Goal: Transaction & Acquisition: Purchase product/service

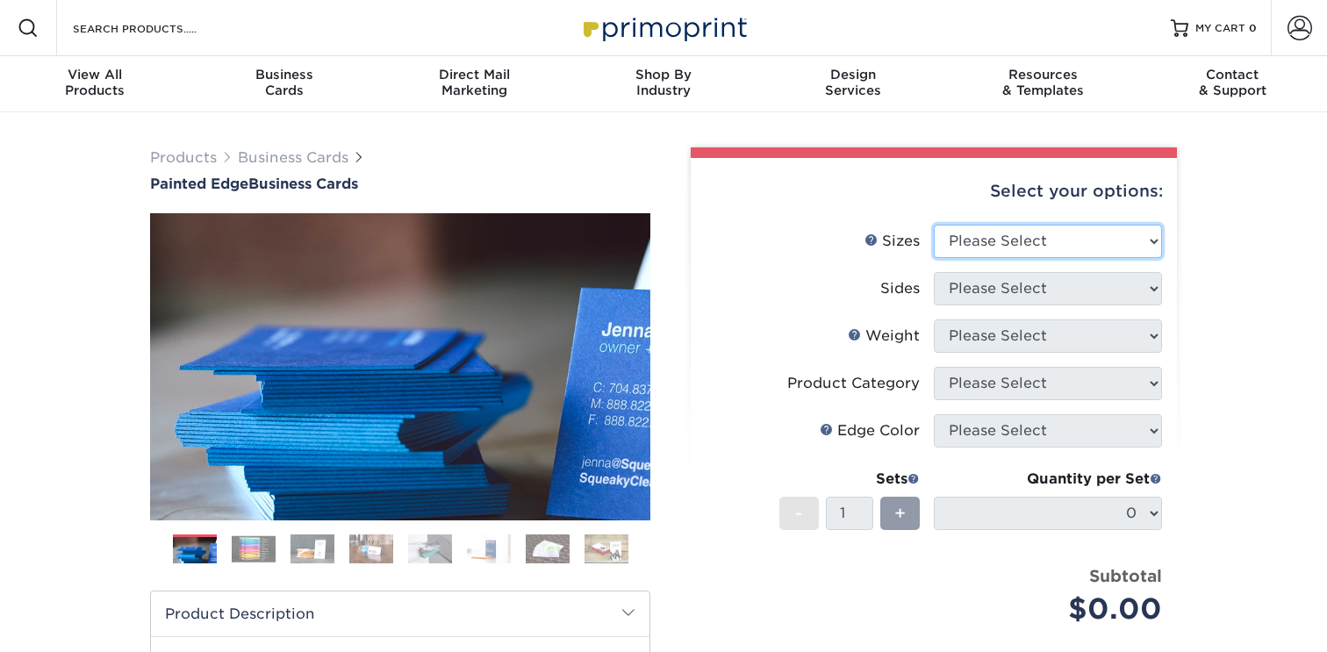
click at [975, 240] on select "Please Select 2" x 3.5" - Standard 2.125" x 3.375" - European 2.5" x 2.5" - Squ…" at bounding box center [1048, 241] width 228 height 33
click at [934, 225] on select "Please Select 2" x 3.5" - Standard 2.125" x 3.375" - European 2.5" x 2.5" - Squ…" at bounding box center [1048, 241] width 228 height 33
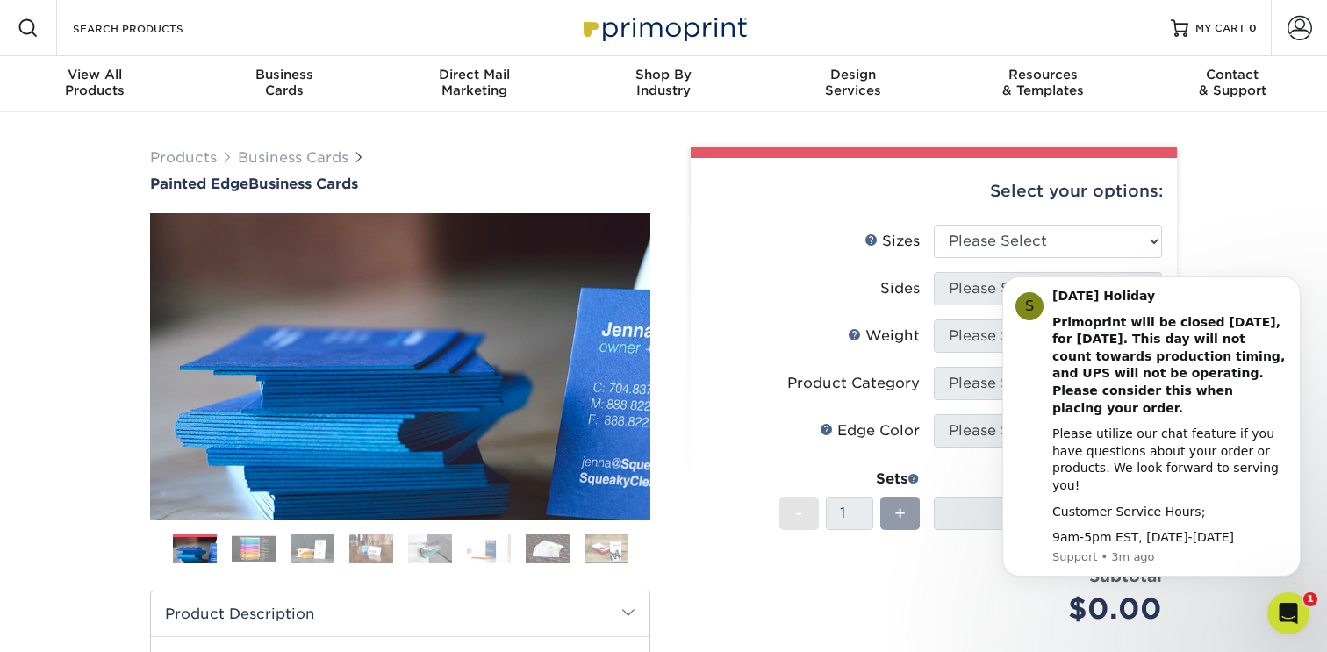
click at [859, 235] on label "Sizes Help Sizes" at bounding box center [820, 241] width 228 height 33
click at [724, 308] on li "Sides Please Select" at bounding box center [934, 295] width 456 height 47
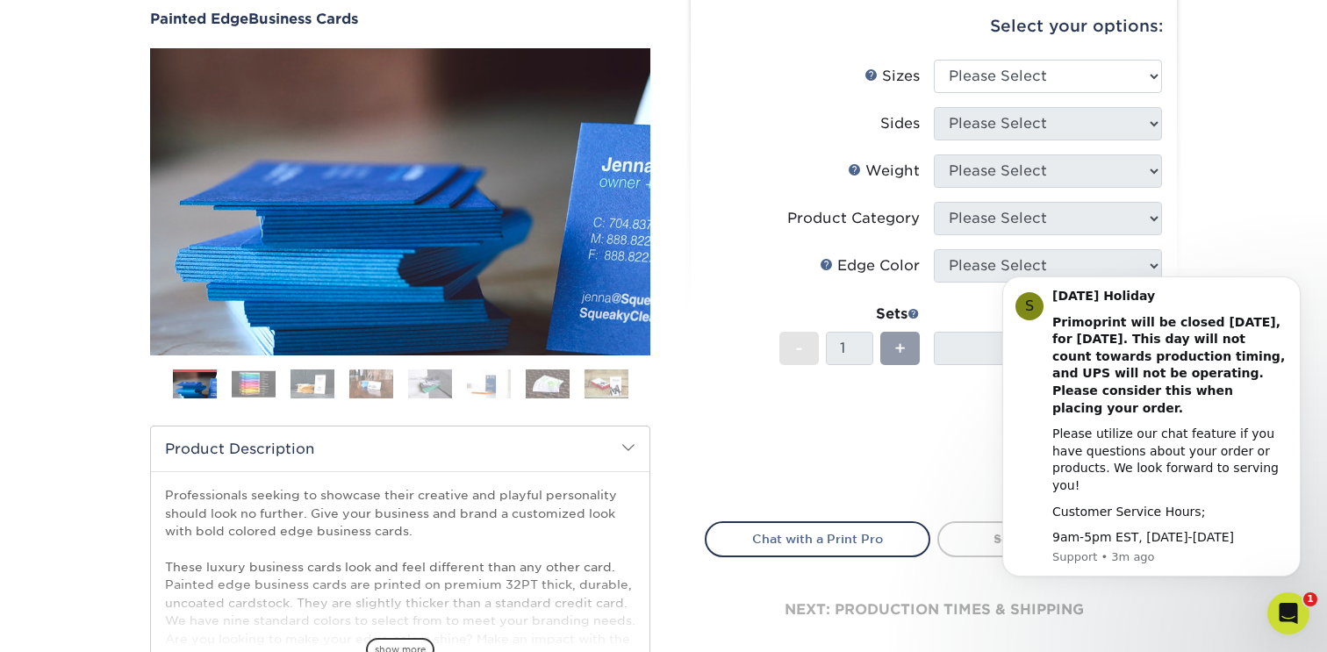
scroll to position [167, 0]
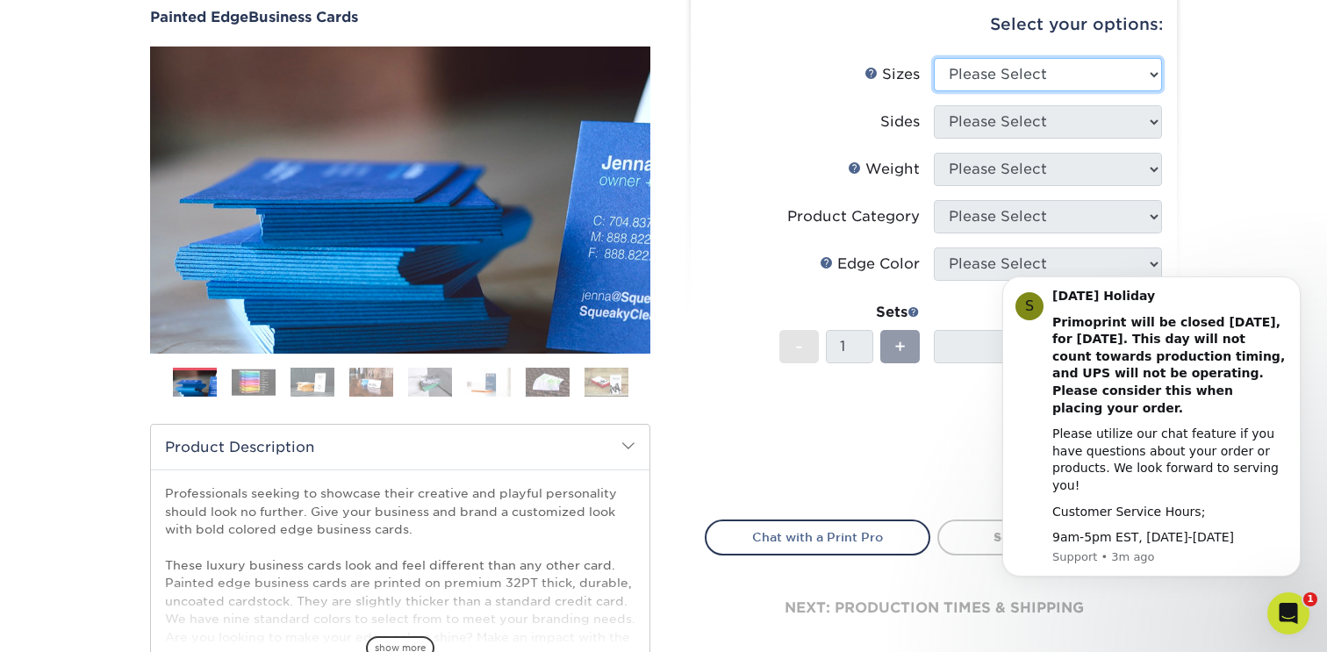
click at [999, 61] on select "Please Select 2" x 3.5" - Standard 2.125" x 3.375" - European 2.5" x 2.5" - Squ…" at bounding box center [1048, 74] width 228 height 33
select select "2.00x3.50"
click at [934, 58] on select "Please Select 2" x 3.5" - Standard 2.125" x 3.375" - European 2.5" x 2.5" - Squ…" at bounding box center [1048, 74] width 228 height 33
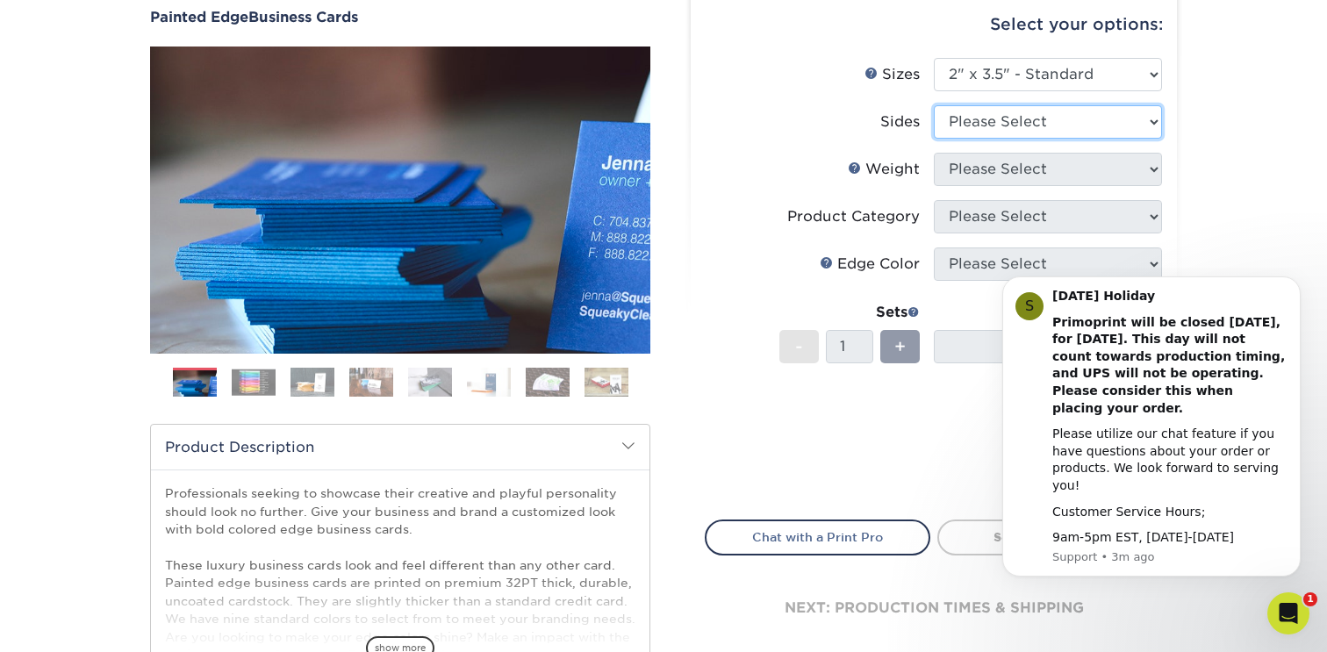
click at [991, 121] on select "Please Select Print Both Sides Print Front Only" at bounding box center [1048, 121] width 228 height 33
select select "13abbda7-1d64-4f25-8bb2-c179b224825d"
click at [934, 105] on select "Please Select Print Both Sides Print Front Only" at bounding box center [1048, 121] width 228 height 33
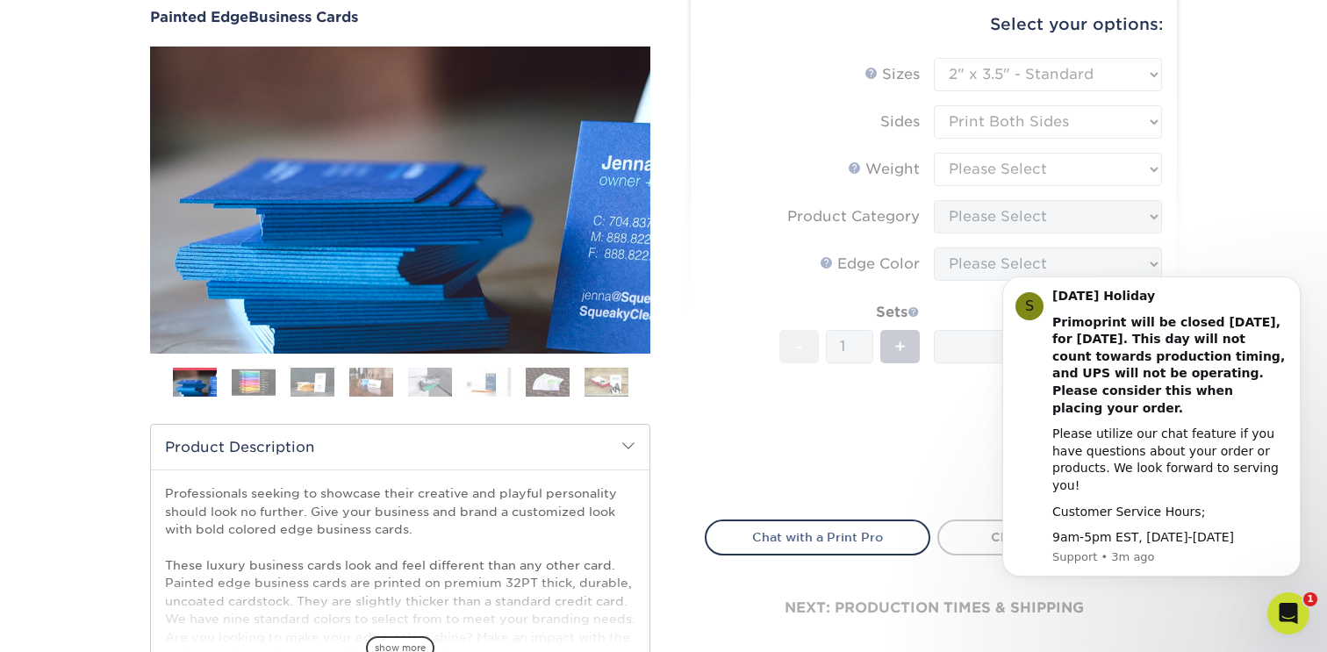
click at [982, 172] on form "Sizes Help Sizes Please Select 2" x 3.5" - Standard 2.125" x 3.375" - European …" at bounding box center [934, 278] width 458 height 441
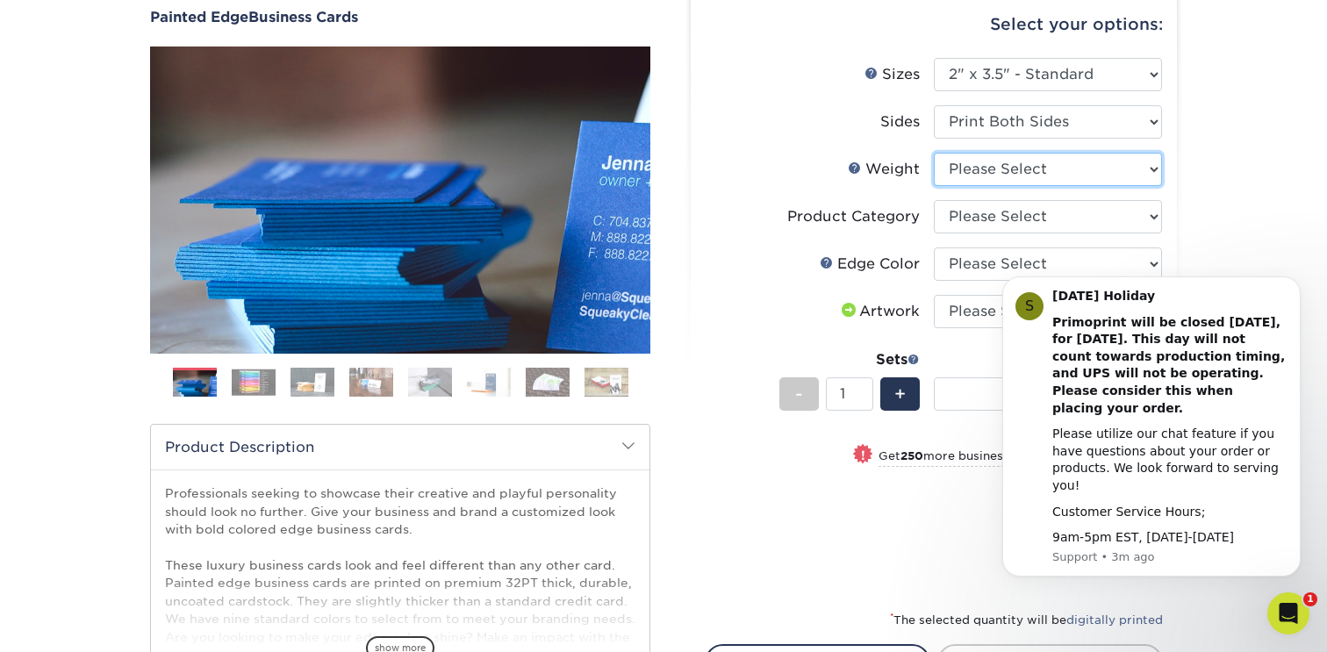
click at [982, 172] on select "Please Select 32PTUC" at bounding box center [1048, 169] width 228 height 33
select select "32PTUC"
click at [934, 153] on select "Please Select 32PTUC" at bounding box center [1048, 169] width 228 height 33
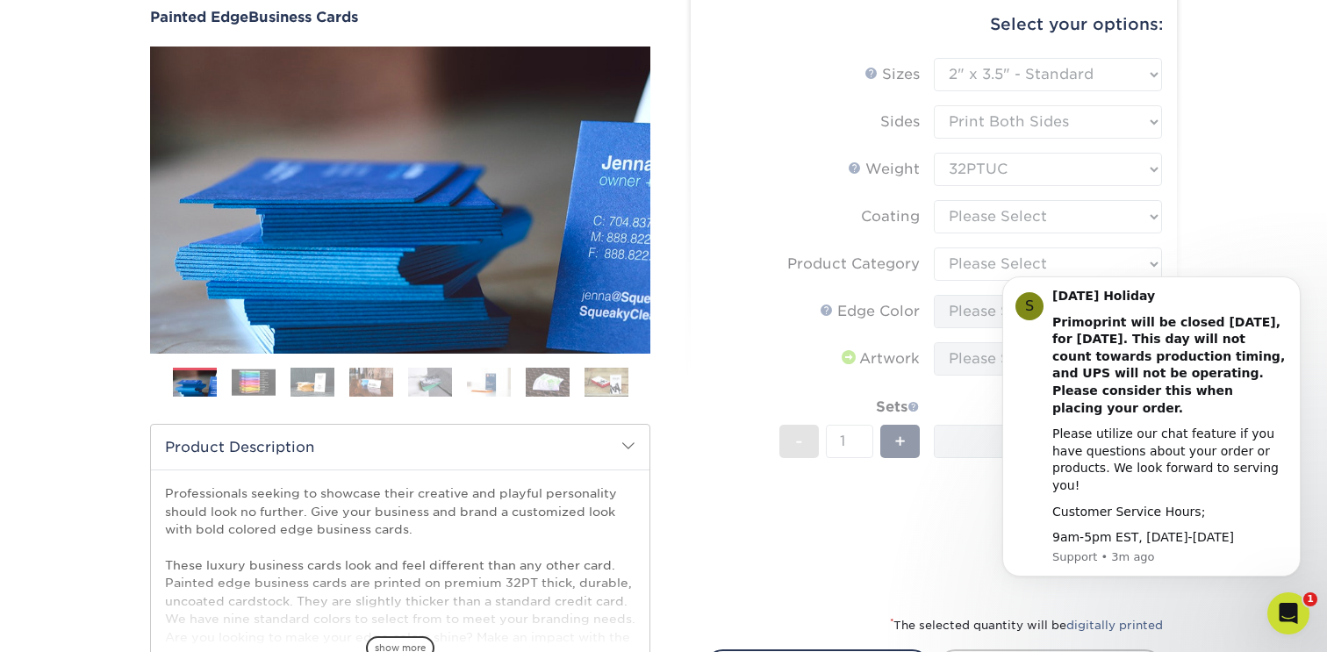
click at [975, 224] on form "Sizes Help Sizes Please Select 2" x 3.5" - Standard 2.125" x 3.375" - European …" at bounding box center [934, 326] width 458 height 536
click at [975, 224] on select at bounding box center [1048, 216] width 228 height 33
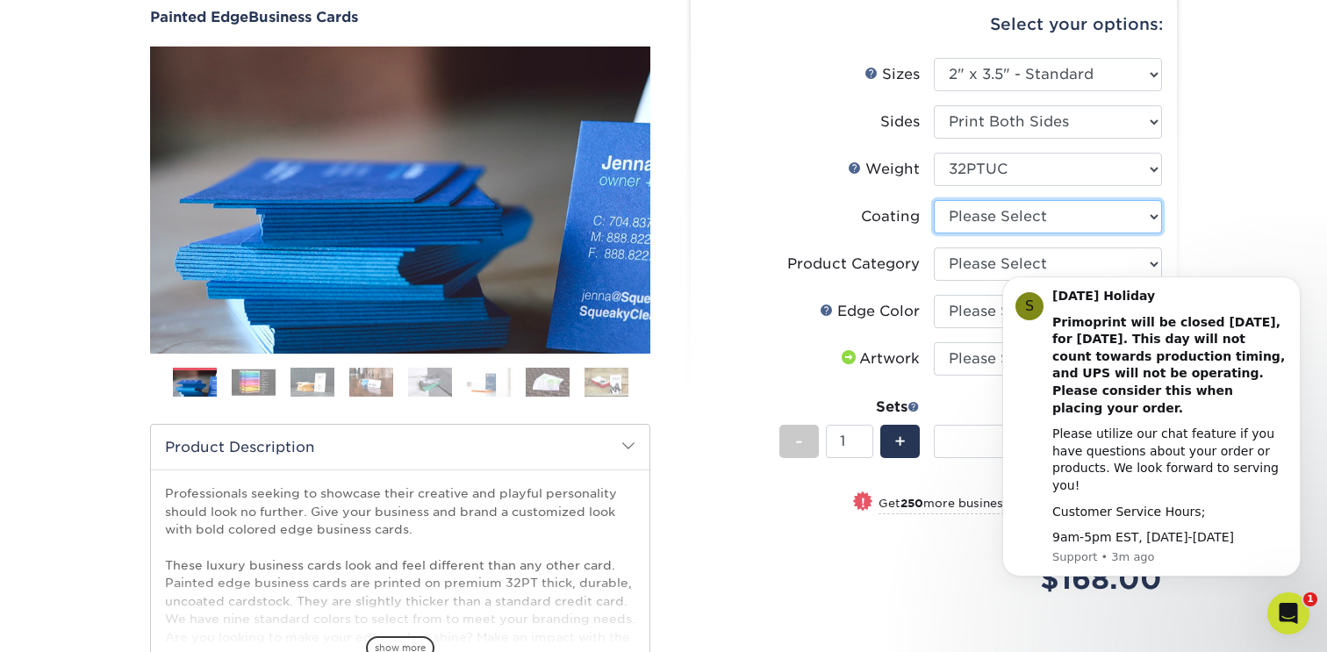
click at [934, 200] on select at bounding box center [1048, 216] width 228 height 33
click at [975, 262] on select "Please Select Business Cards" at bounding box center [1048, 264] width 228 height 33
select select "3b5148f1-0588-4f88-a218-97bcfdce65c1"
click at [934, 248] on select "Please Select Business Cards" at bounding box center [1048, 264] width 228 height 33
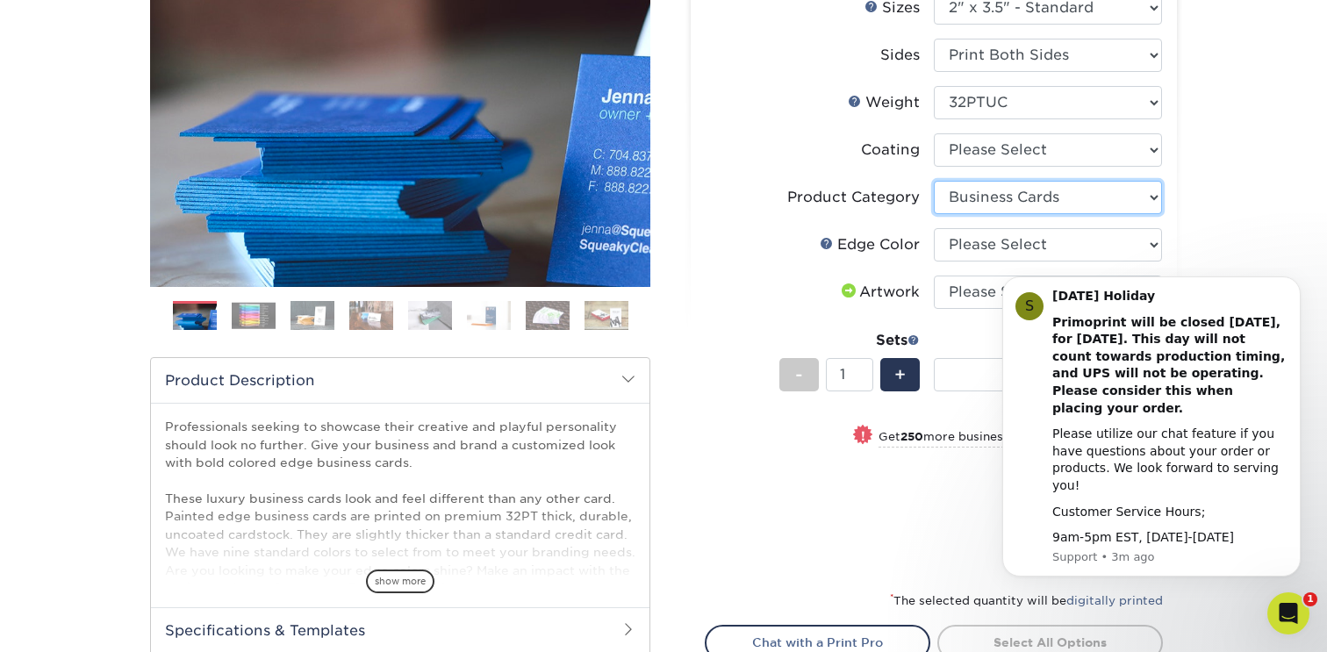
scroll to position [244, 0]
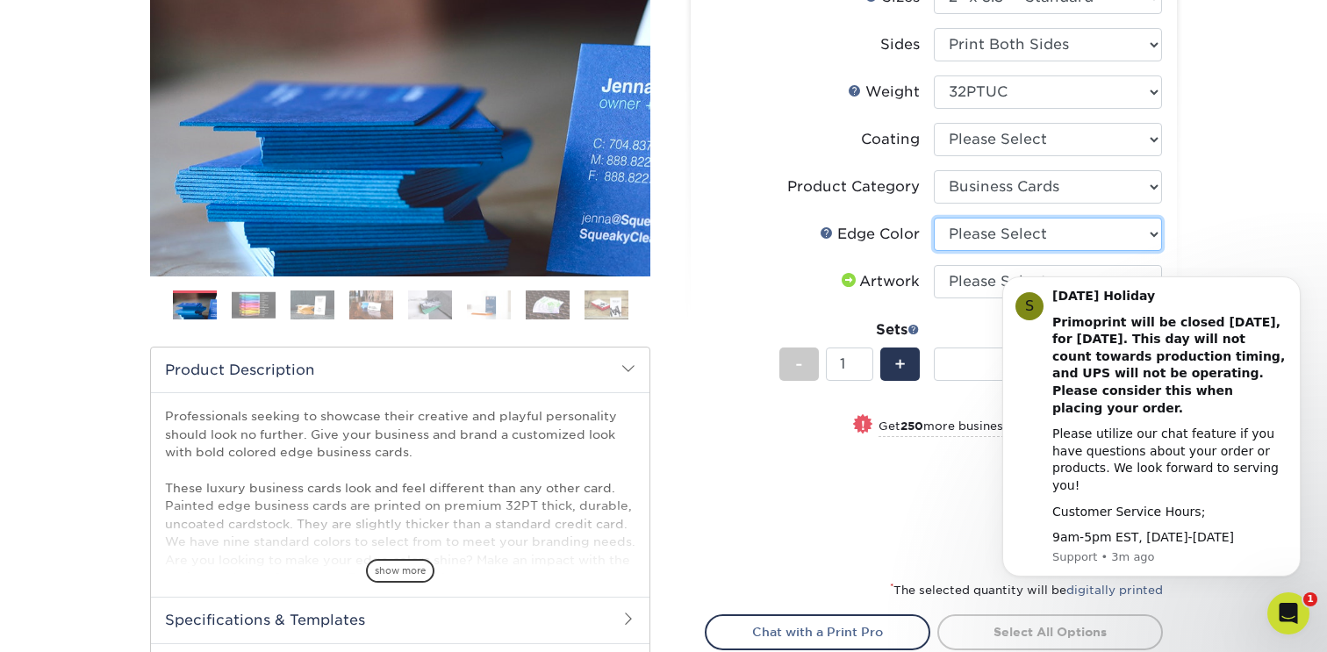
click at [944, 225] on select "Please Select Charcoal Black Brown Blue Pearlescent Blue Pearlescent Gold Pearl…" at bounding box center [1048, 234] width 228 height 33
select select "84f43a64-87e1-46ad-aba1-d69946adcbfc"
click at [934, 218] on select "Please Select Charcoal Black Brown Blue Pearlescent Blue Pearlescent Gold Pearl…" at bounding box center [1048, 234] width 228 height 33
click at [250, 311] on img at bounding box center [254, 304] width 44 height 27
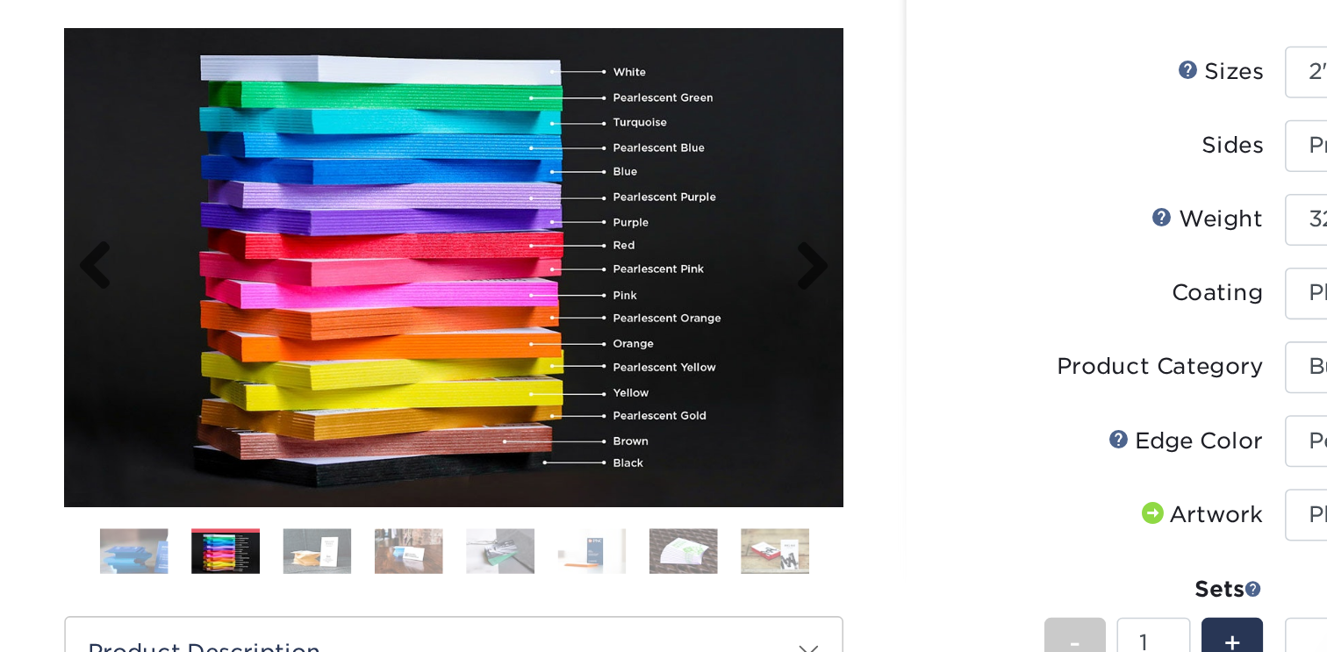
scroll to position [155, 0]
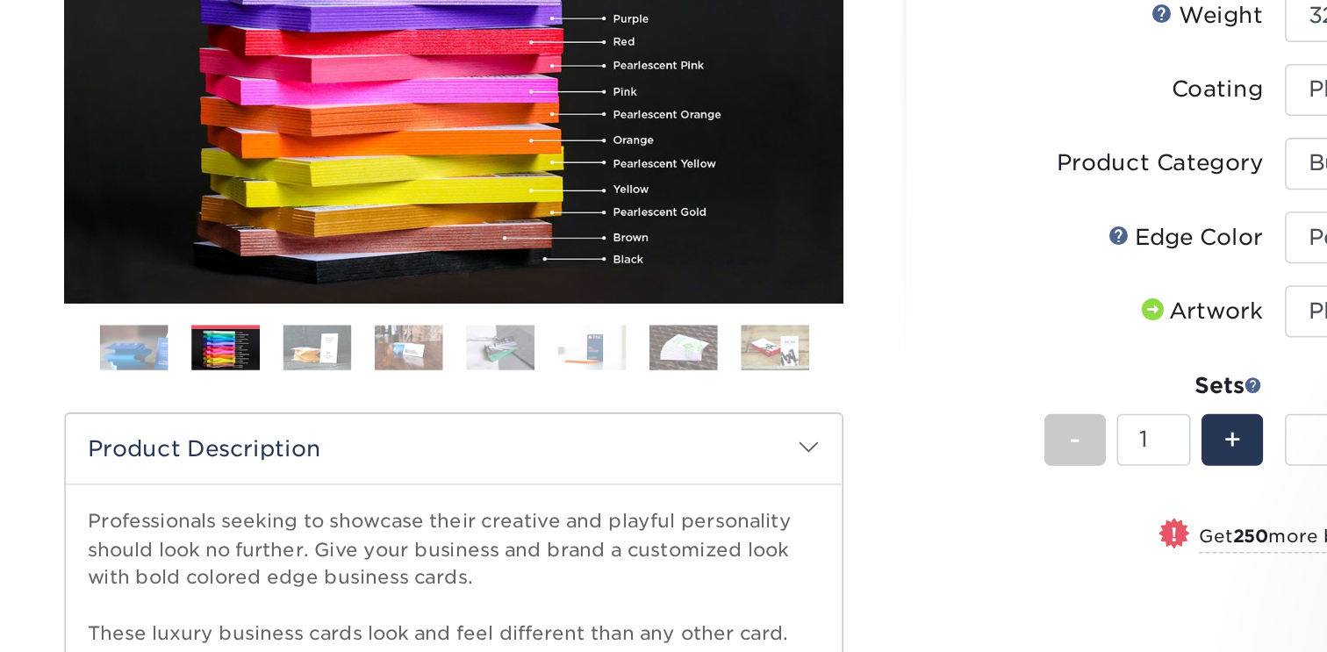
click at [301, 411] on ol at bounding box center [400, 400] width 500 height 42
click at [305, 395] on img at bounding box center [313, 393] width 44 height 31
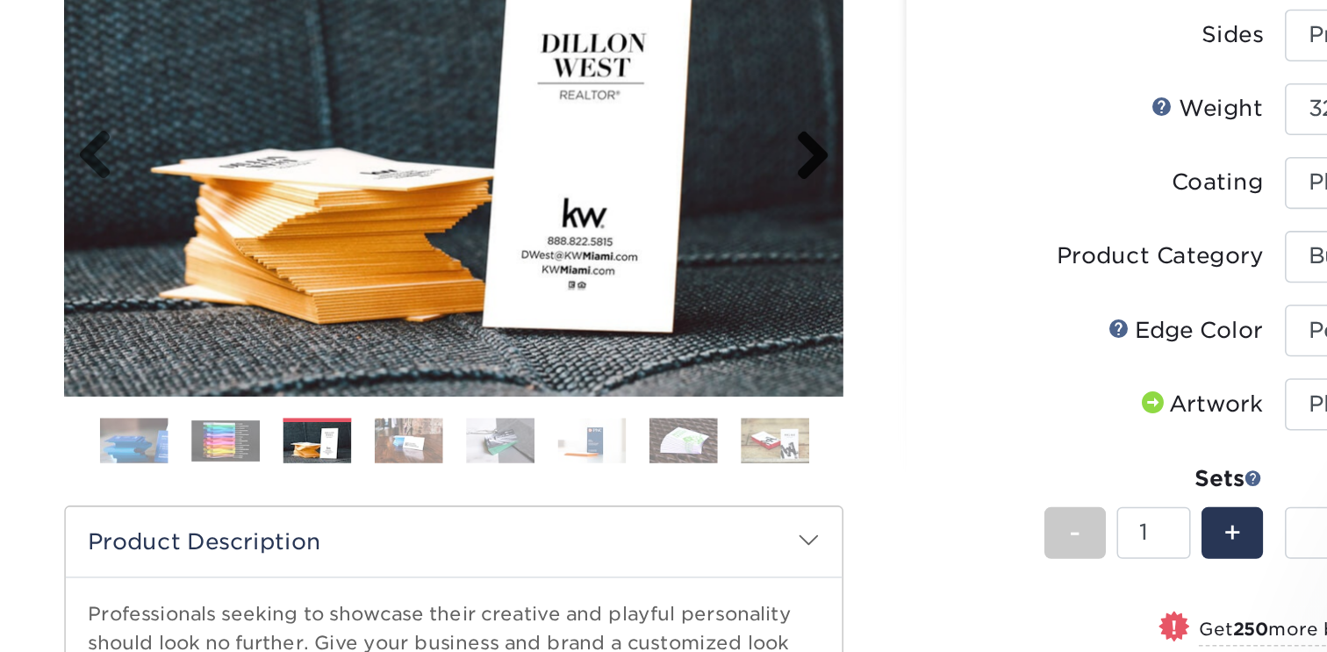
click at [623, 219] on link "Next" at bounding box center [624, 211] width 35 height 35
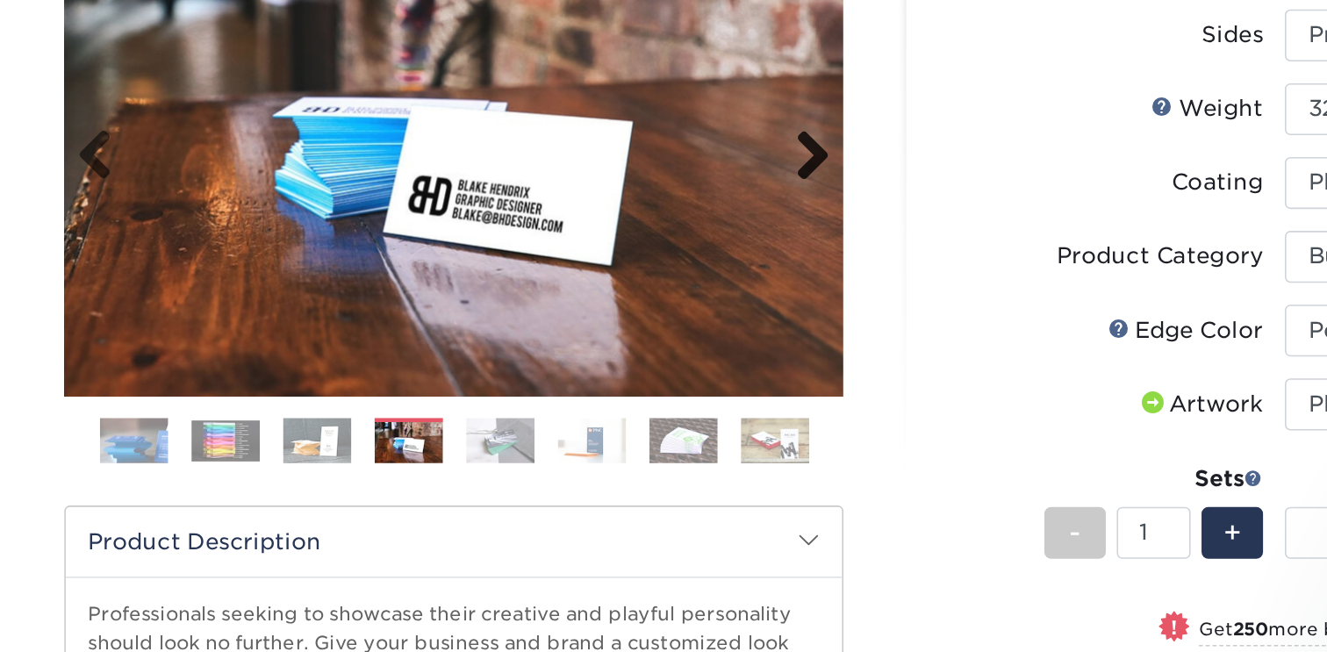
click at [623, 219] on link "Next" at bounding box center [624, 211] width 35 height 35
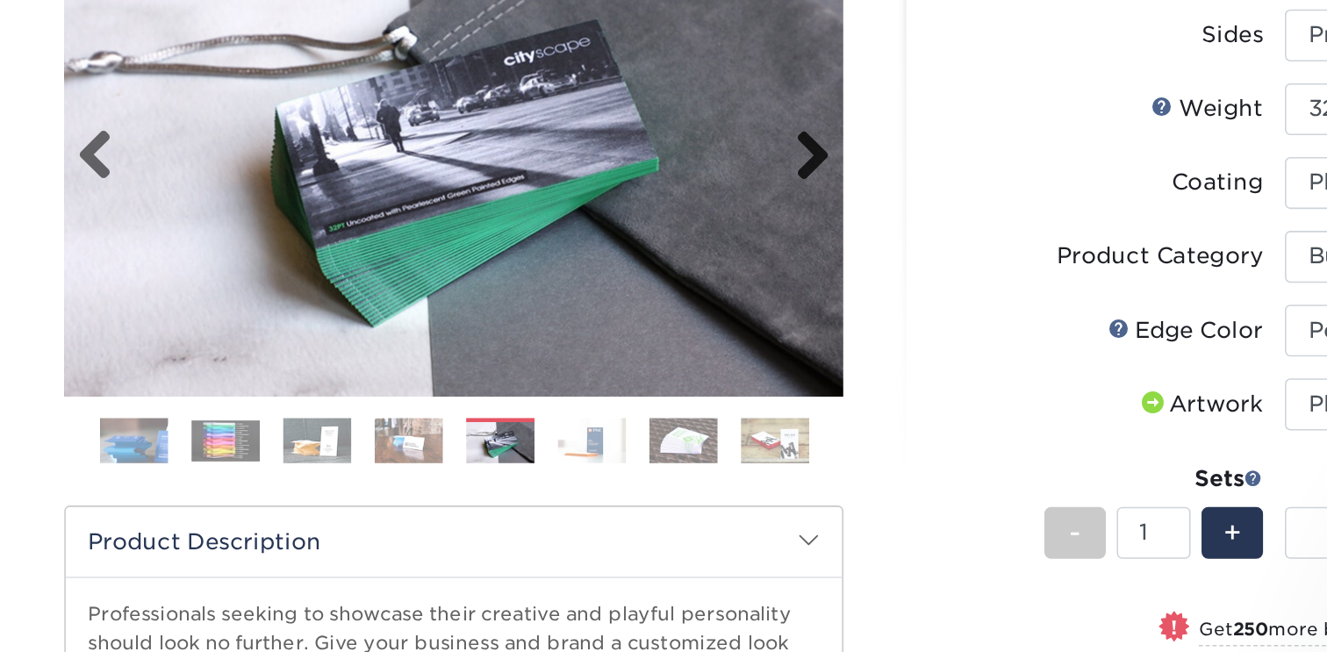
click at [623, 219] on link "Next" at bounding box center [624, 211] width 35 height 35
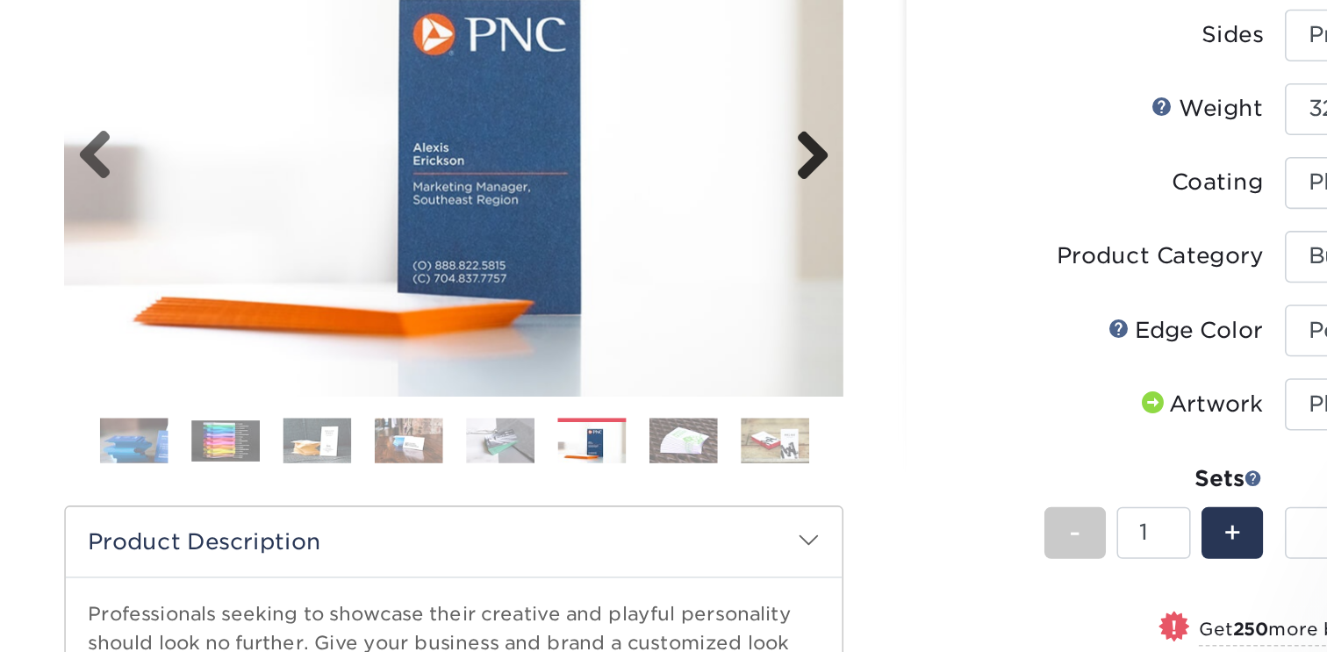
click at [623, 219] on link "Next" at bounding box center [624, 211] width 35 height 35
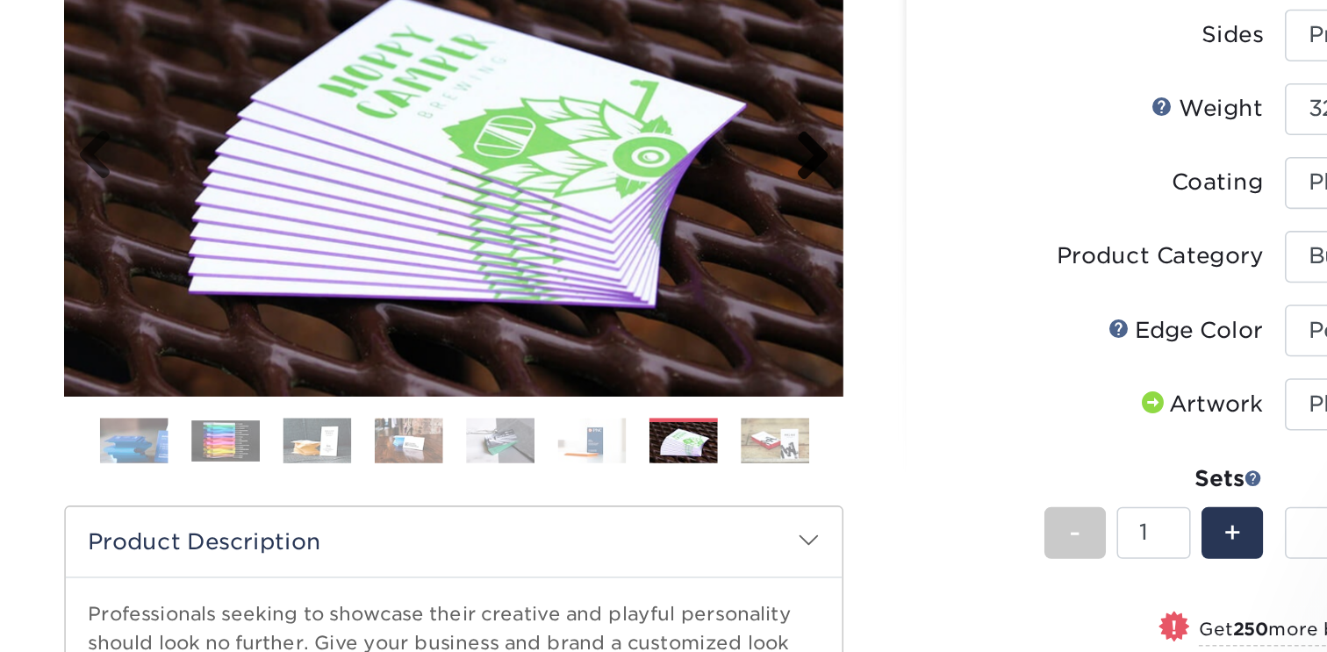
click at [623, 219] on link "Next" at bounding box center [624, 211] width 35 height 35
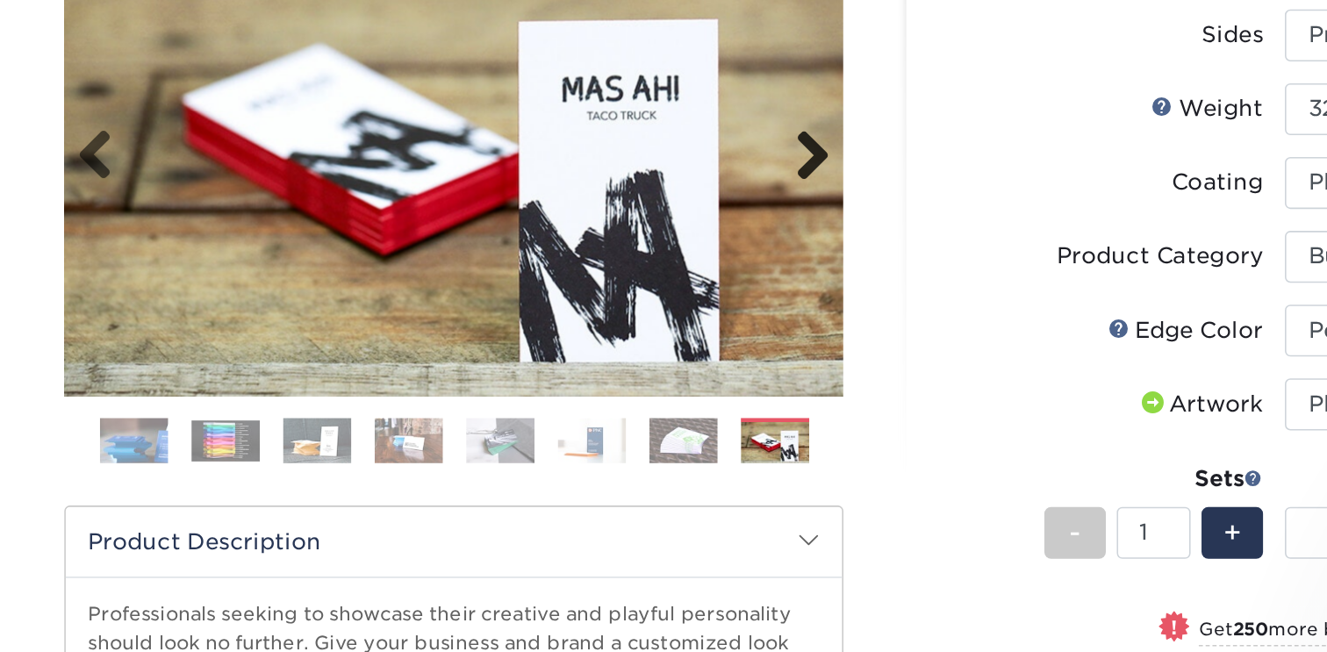
click at [623, 219] on link "Next" at bounding box center [624, 211] width 35 height 35
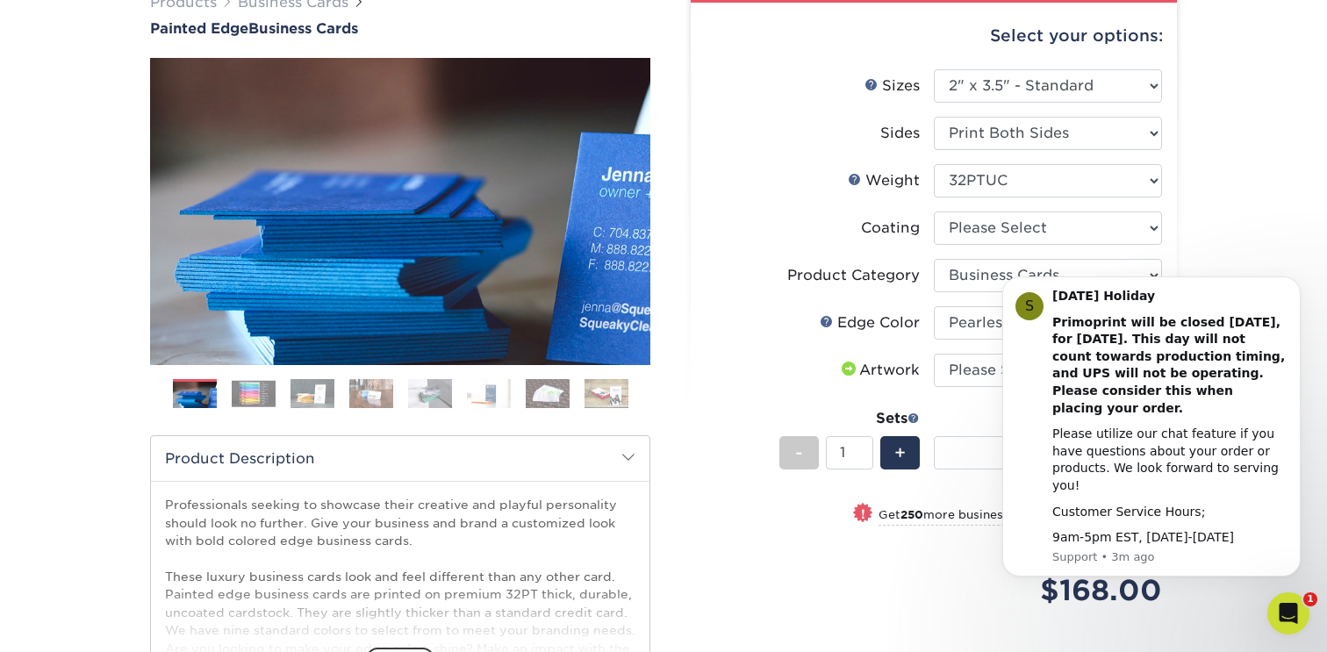
click at [813, 347] on li "Edge Color Please Select Charcoal Black Brown Blue Pearlescent Blue Pearlescent…" at bounding box center [934, 329] width 456 height 47
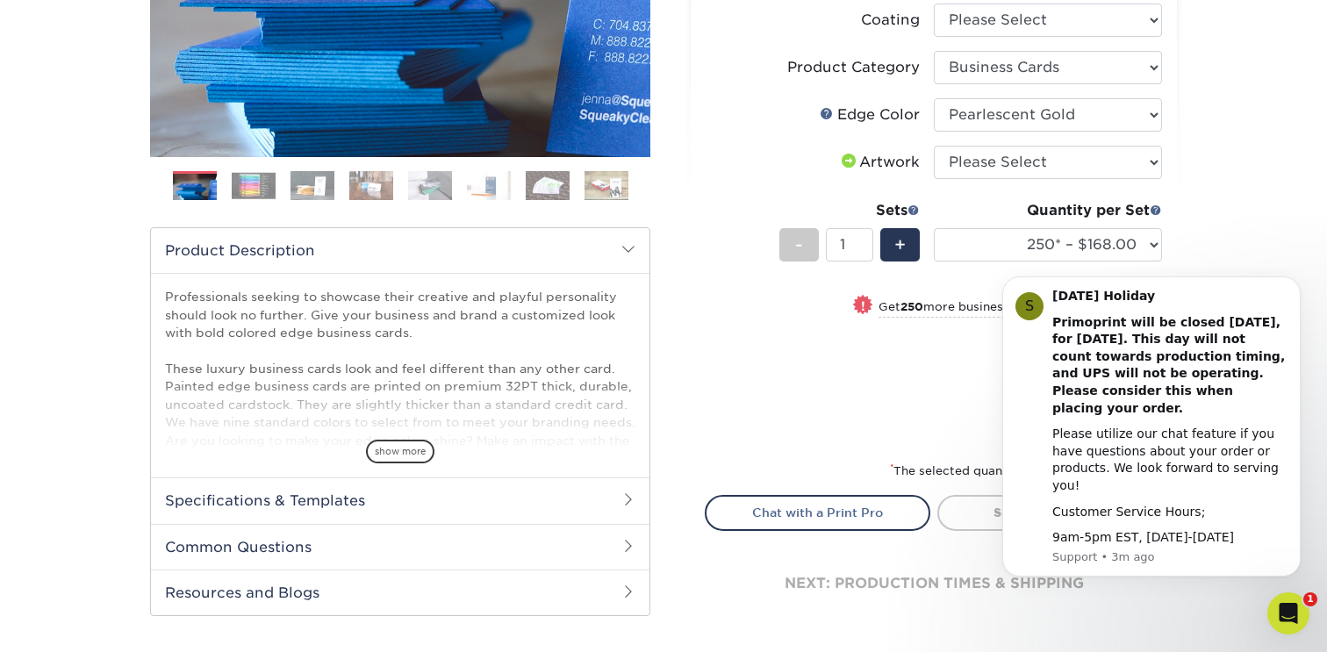
scroll to position [365, 0]
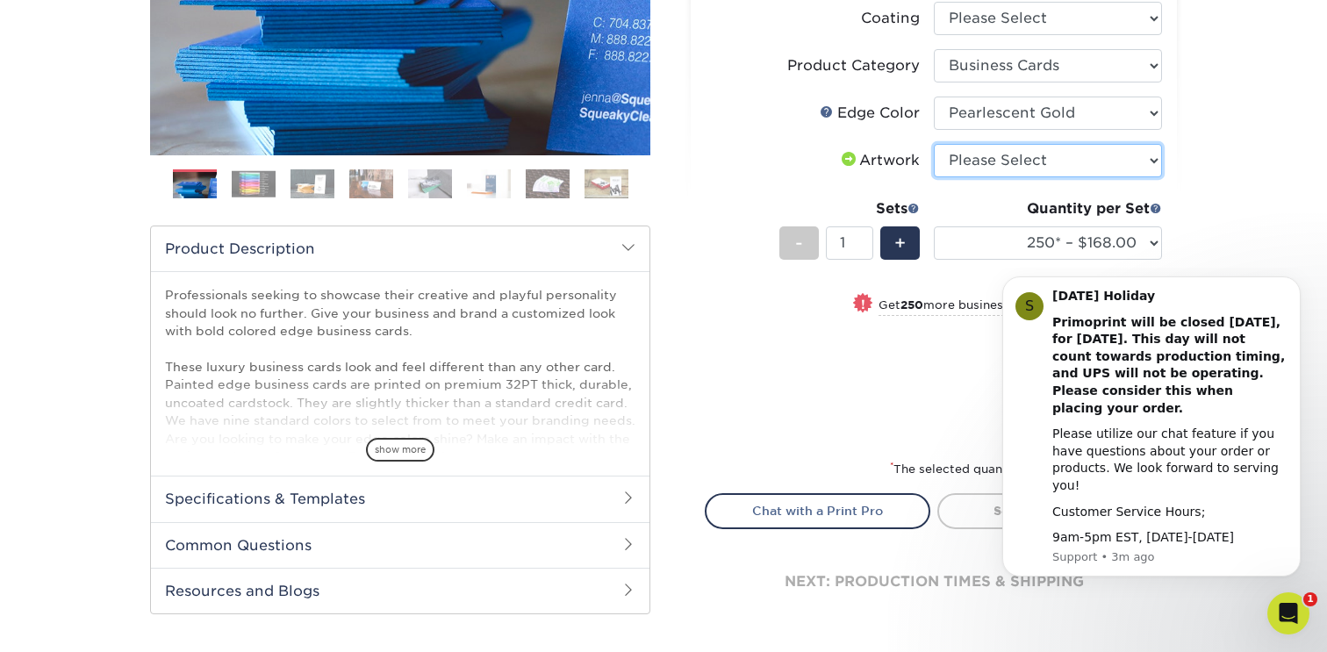
click at [979, 164] on select "Please Select I will upload files I need a design - $100" at bounding box center [1048, 160] width 228 height 33
select select "upload"
click at [934, 144] on select "Please Select I will upload files I need a design - $100" at bounding box center [1048, 160] width 228 height 33
click at [1088, 334] on b "Primoprint will be closed [DATE], for [DATE]. This day will not count towards p…" at bounding box center [1168, 365] width 233 height 100
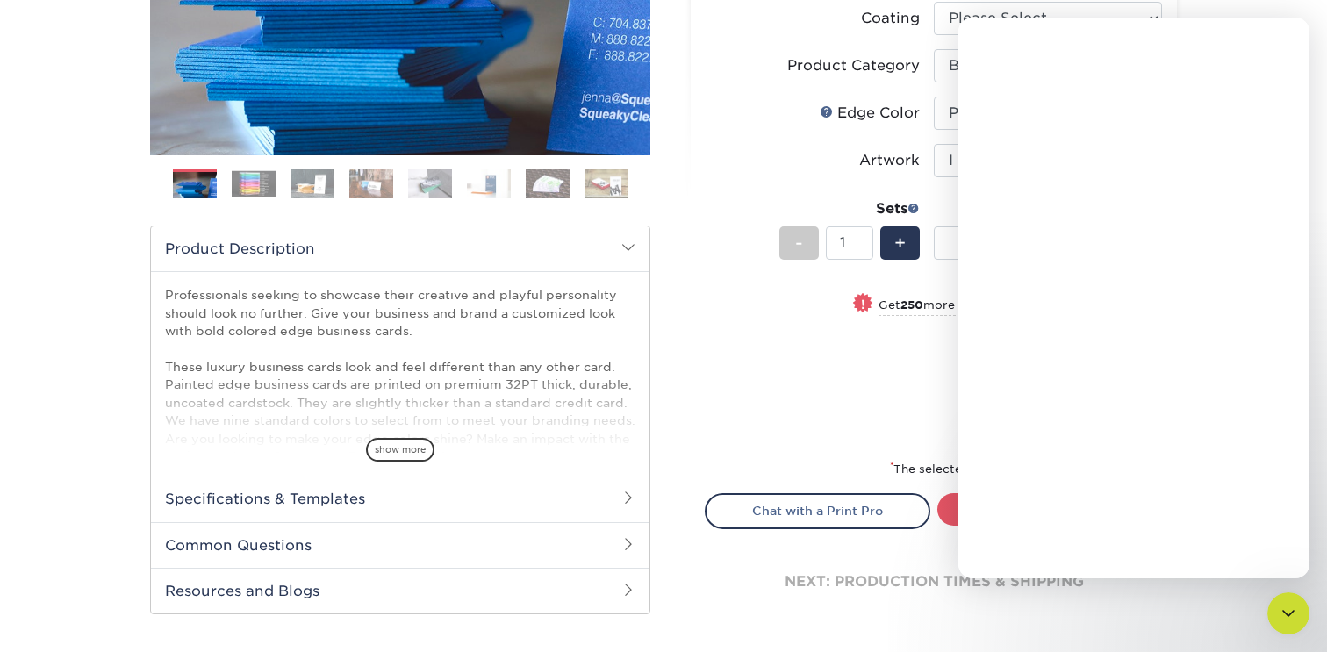
scroll to position [0, 0]
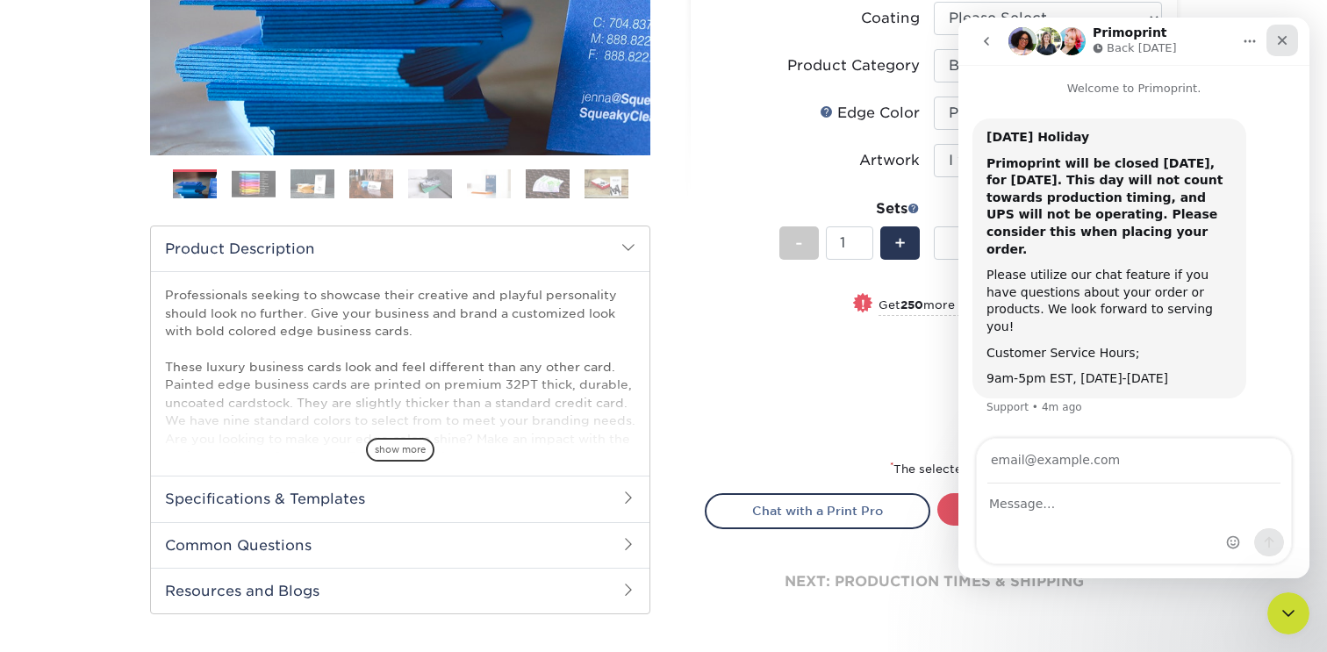
click at [1274, 49] on div "Close" at bounding box center [1283, 41] width 32 height 32
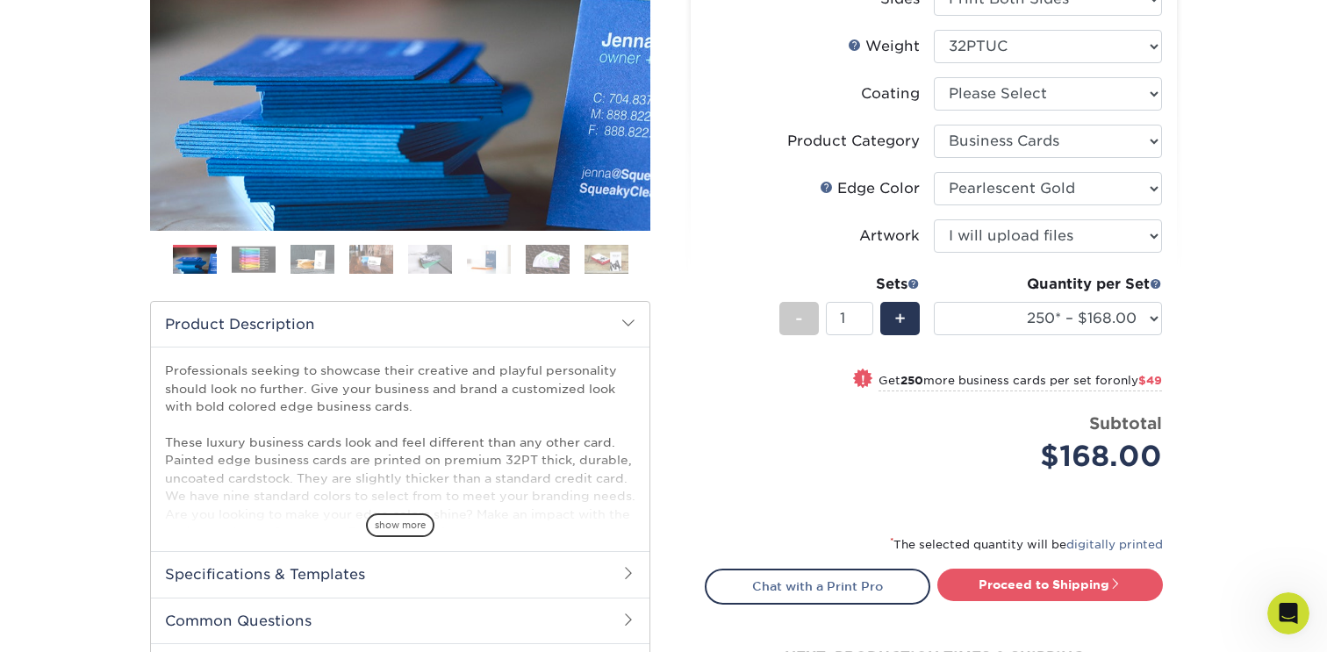
scroll to position [320, 0]
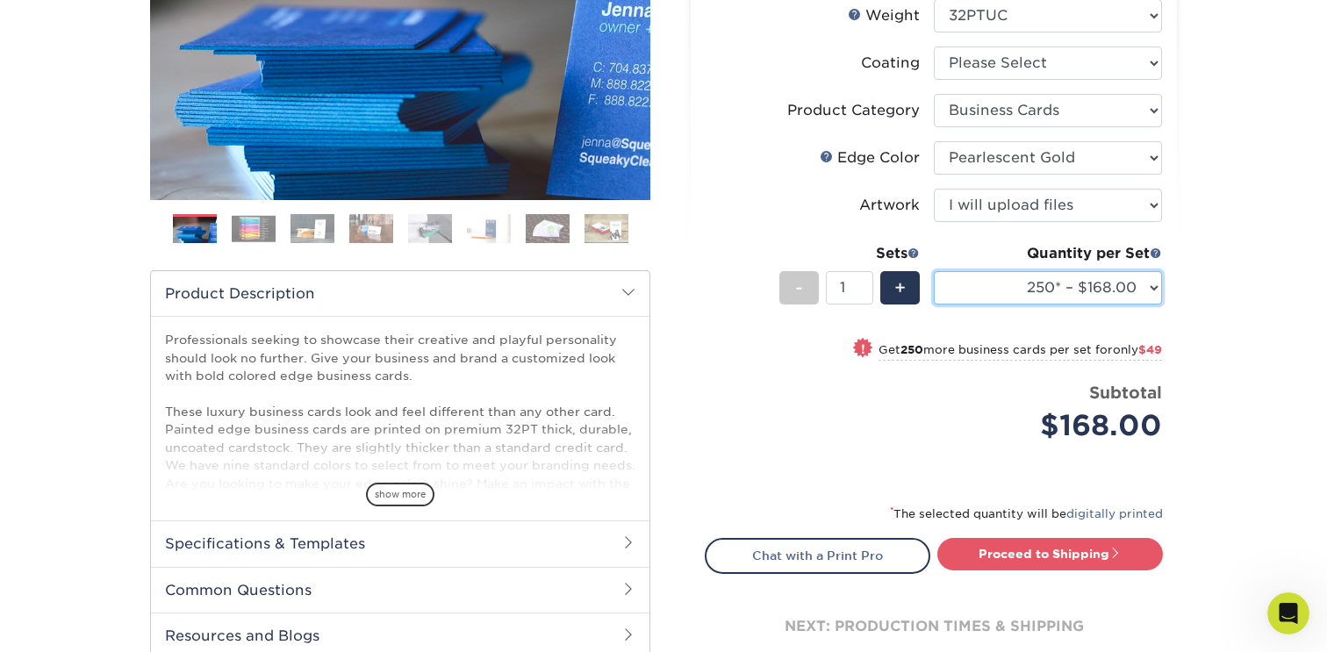
click at [971, 288] on select "250* – $168.00 500* – $217.00 1000* – $339.00" at bounding box center [1048, 287] width 228 height 33
click at [934, 271] on select "250* – $168.00 500* – $217.00 1000* – $339.00" at bounding box center [1048, 287] width 228 height 33
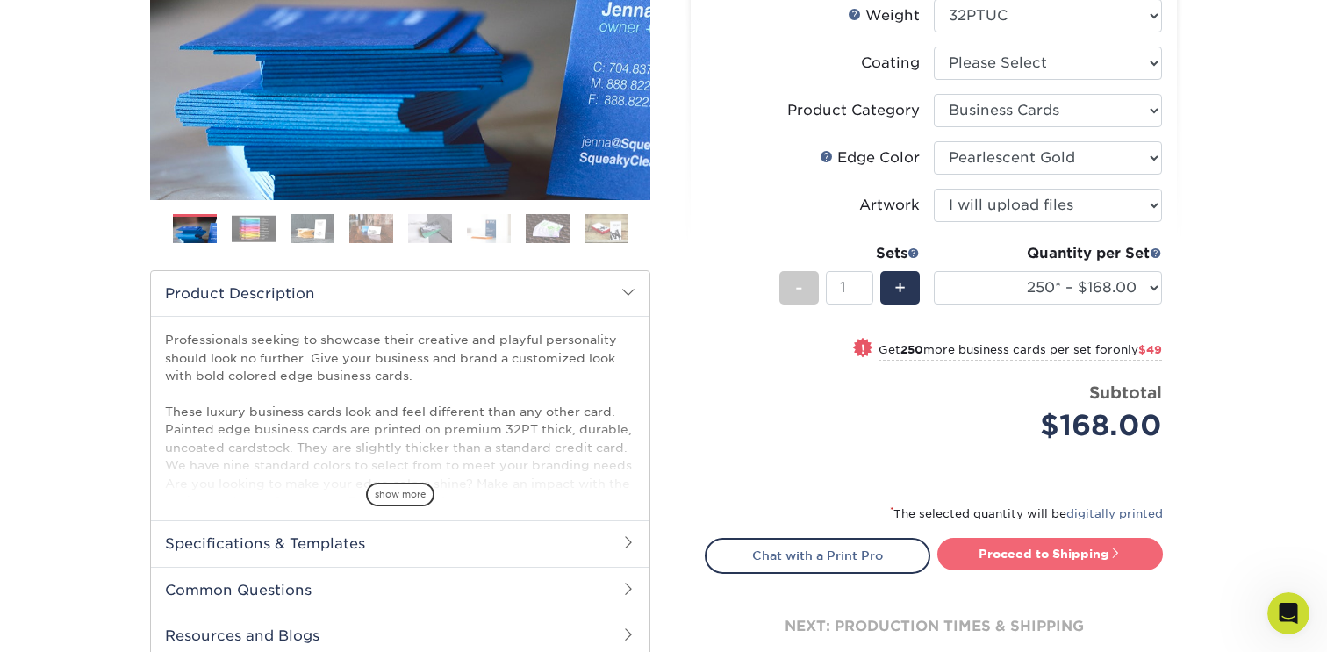
click at [962, 553] on link "Proceed to Shipping" at bounding box center [1050, 554] width 226 height 32
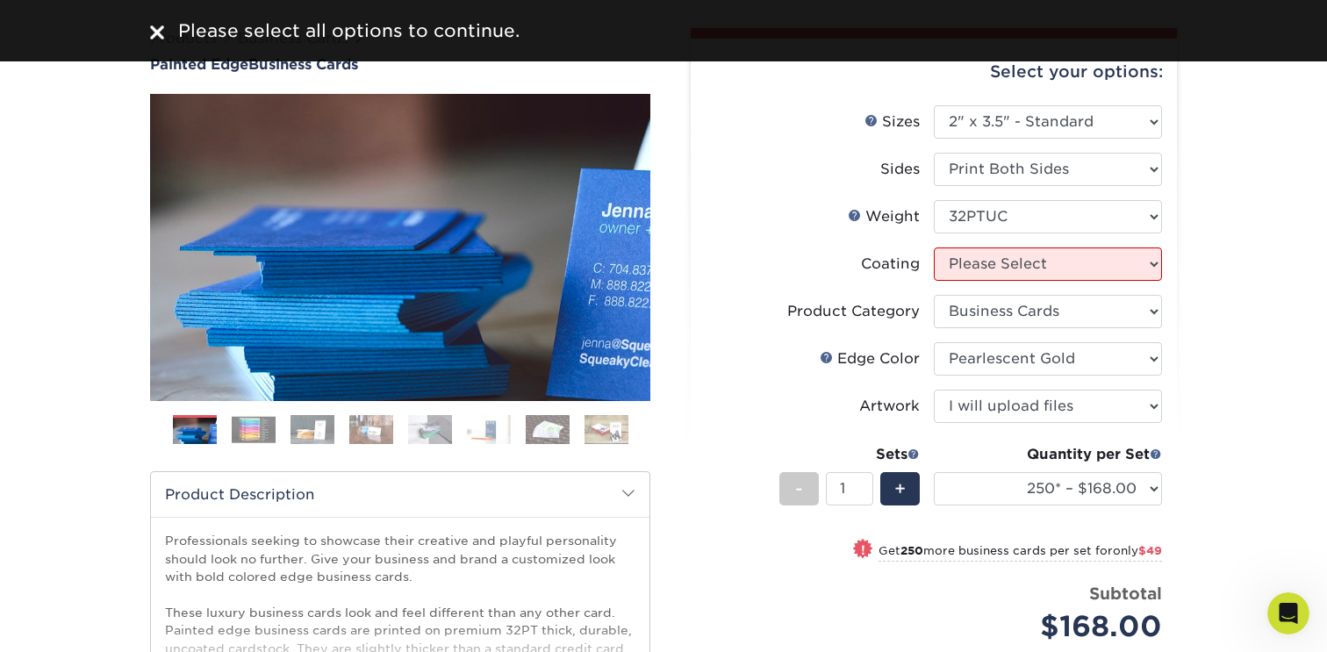
scroll to position [127, 0]
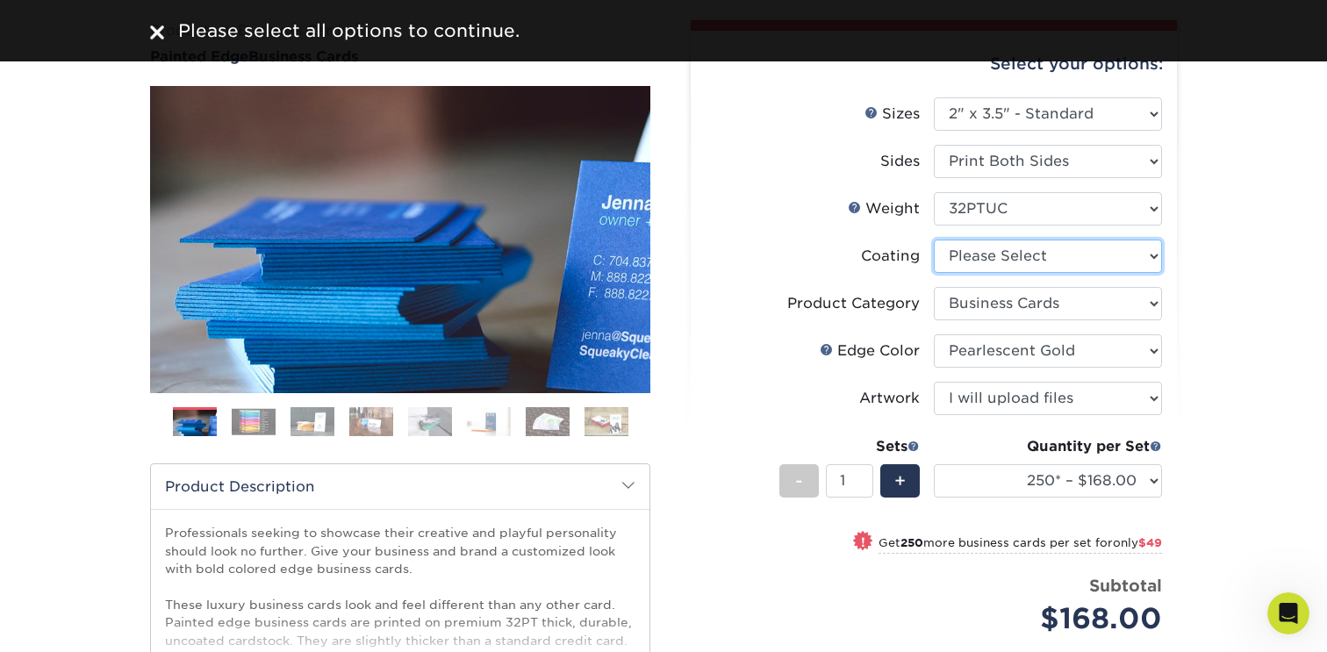
click at [969, 253] on select at bounding box center [1048, 256] width 228 height 33
select select "3e7618de-abca-4bda-9f97-8b9129e913d8"
click at [934, 240] on select at bounding box center [1048, 256] width 228 height 33
select select "-1"
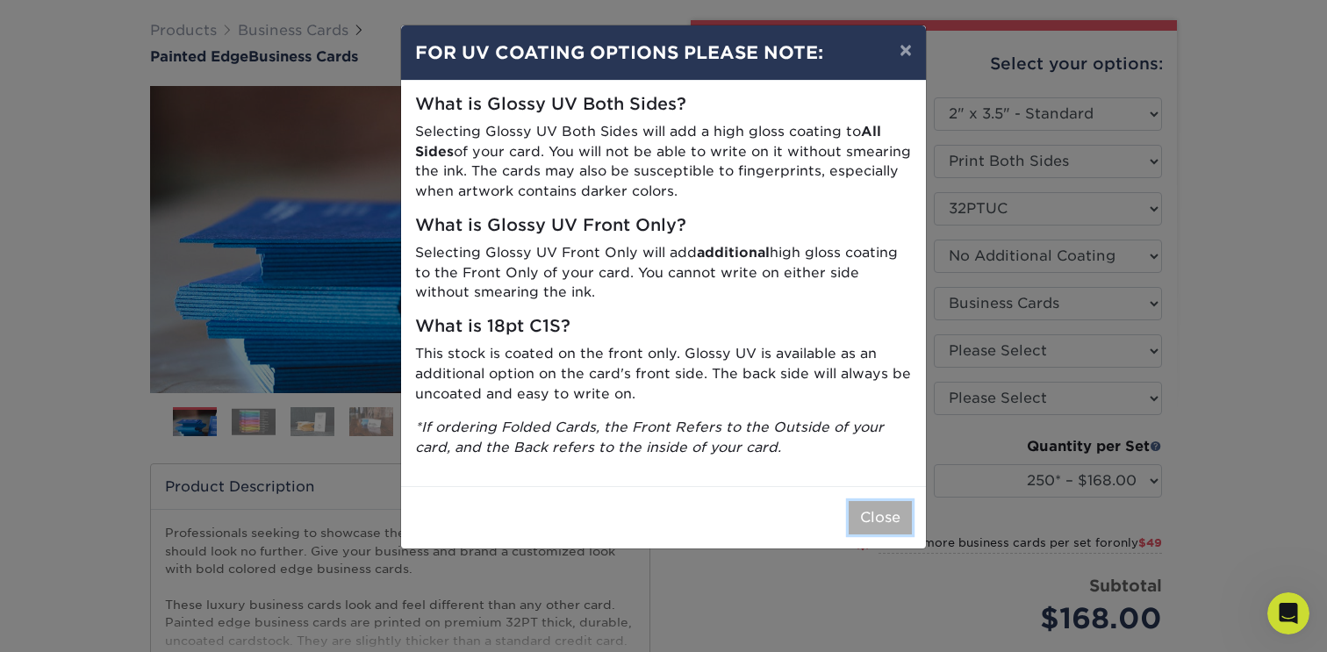
click at [858, 518] on button "Close" at bounding box center [880, 517] width 63 height 33
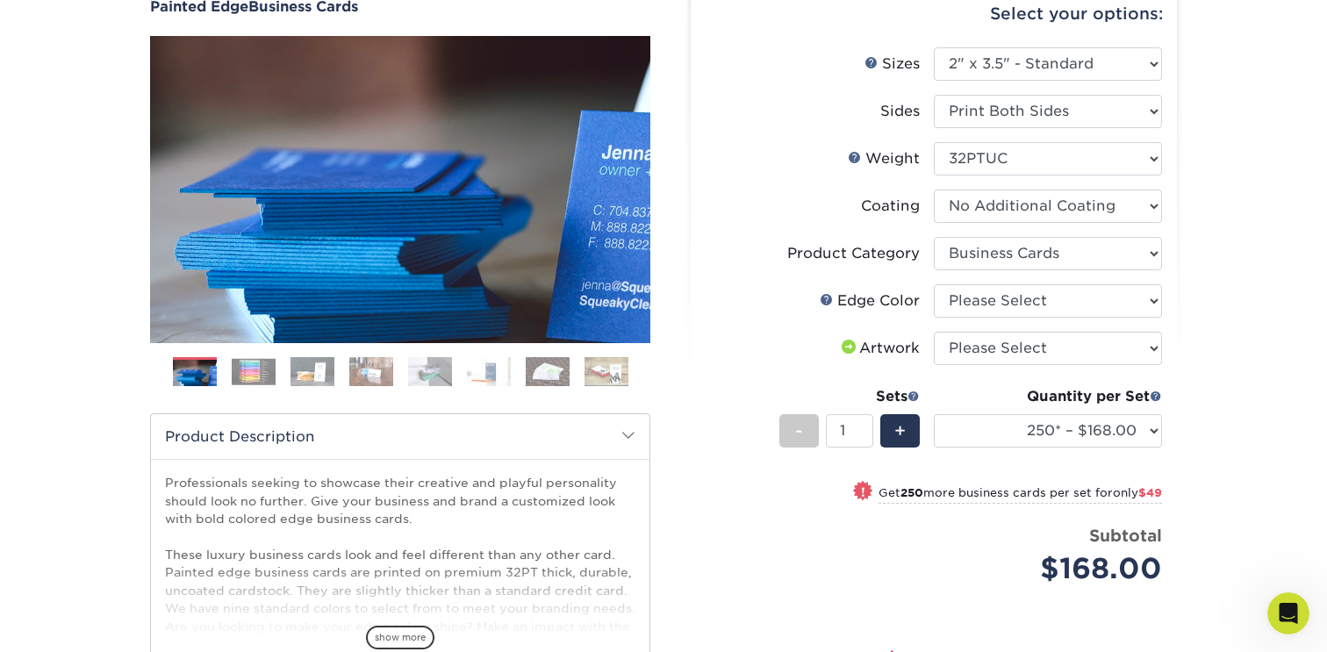
scroll to position [179, 0]
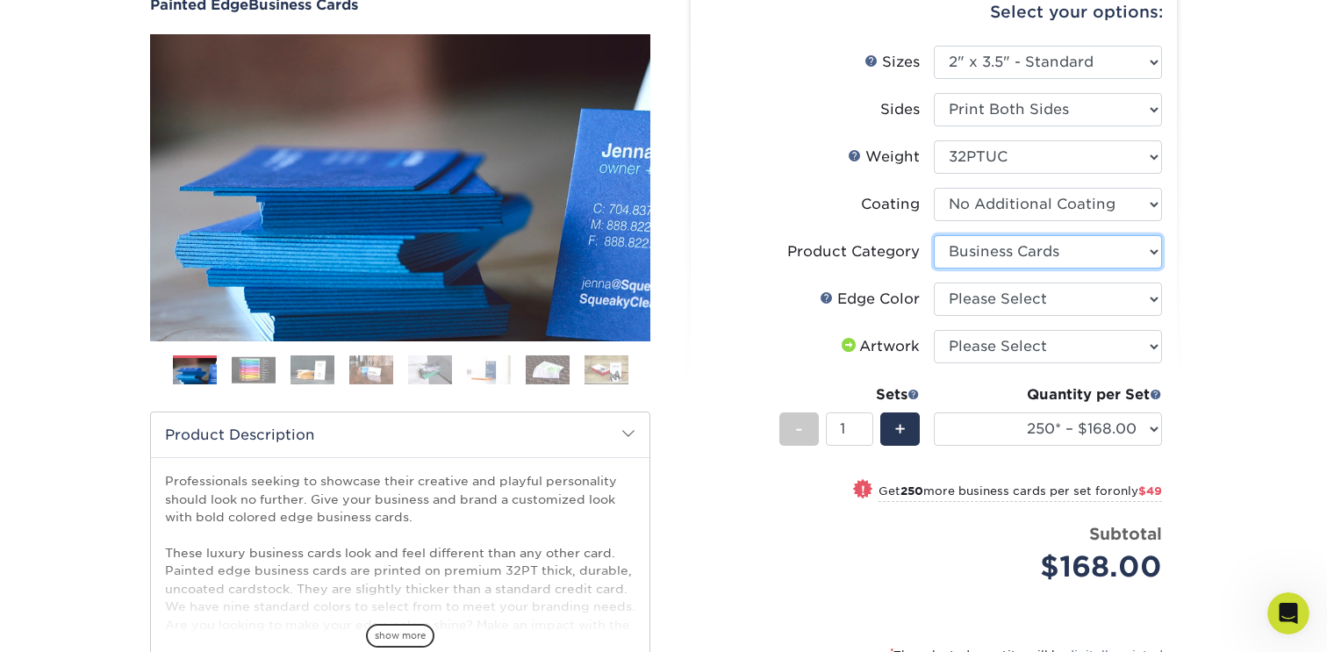
click at [978, 256] on select "Please Select Business Cards" at bounding box center [1048, 251] width 228 height 33
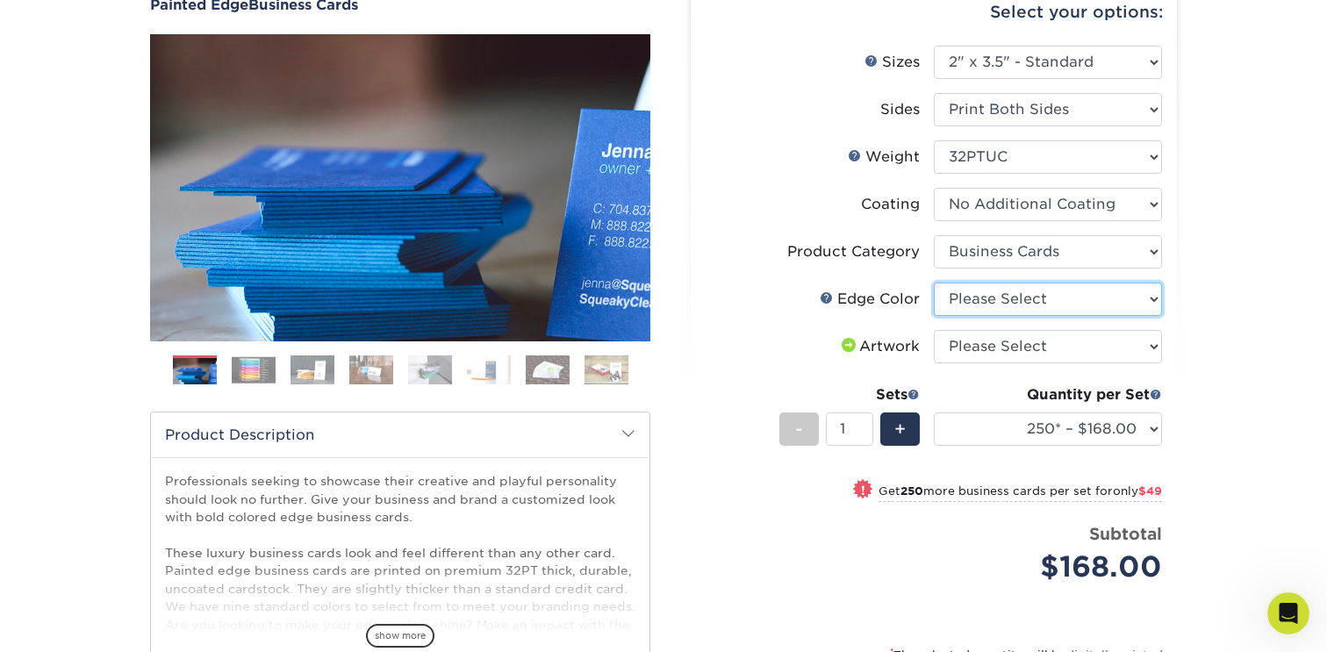
click at [977, 299] on select "Please Select Charcoal Black Brown Blue Pearlescent Blue Pearlescent Gold Pearl…" at bounding box center [1048, 299] width 228 height 33
select select "84f43a64-87e1-46ad-aba1-d69946adcbfc"
click at [934, 283] on select "Please Select Charcoal Black Brown Blue Pearlescent Blue Pearlescent Gold Pearl…" at bounding box center [1048, 299] width 228 height 33
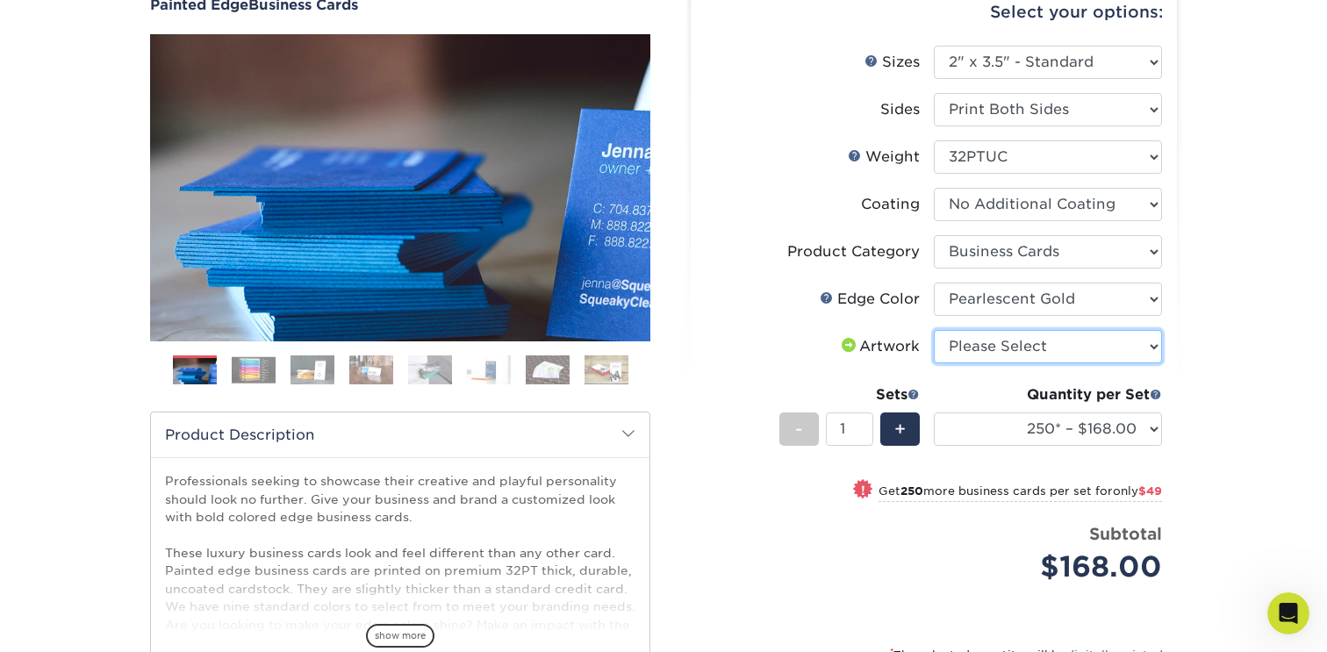
click at [987, 343] on select "Please Select I will upload files I need a design - $100" at bounding box center [1048, 346] width 228 height 33
select select "upload"
click at [934, 330] on select "Please Select I will upload files I need a design - $100" at bounding box center [1048, 346] width 228 height 33
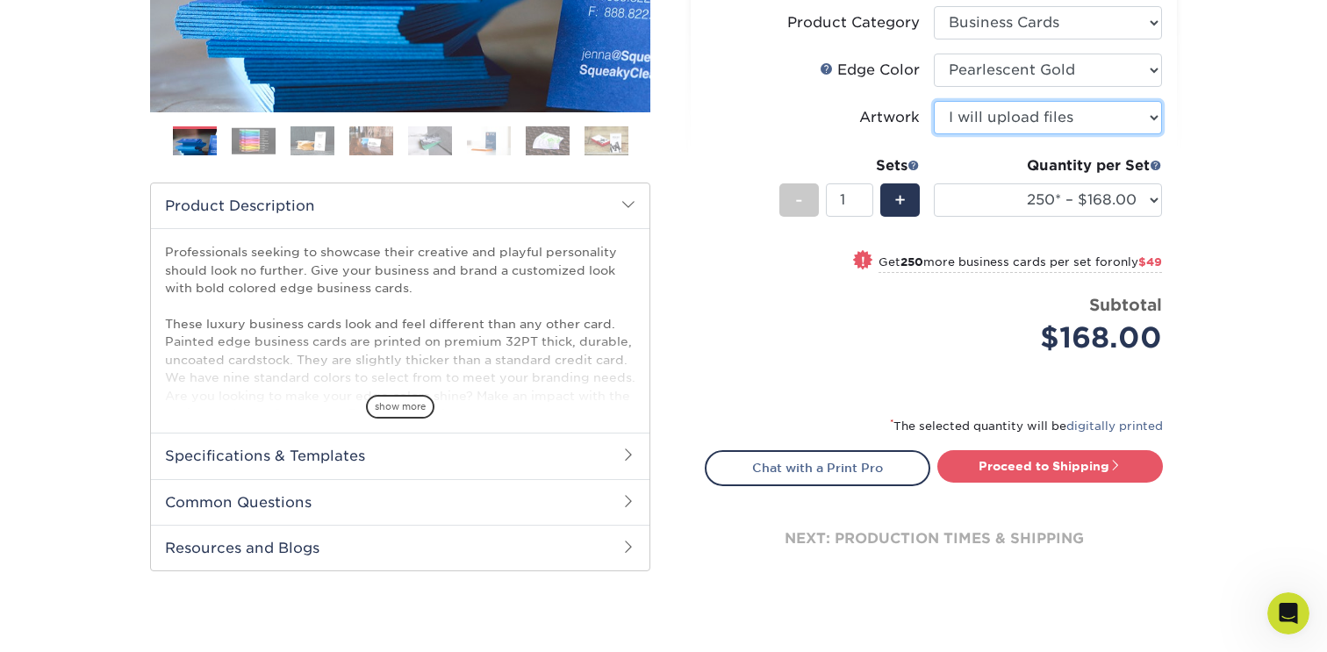
scroll to position [469, 0]
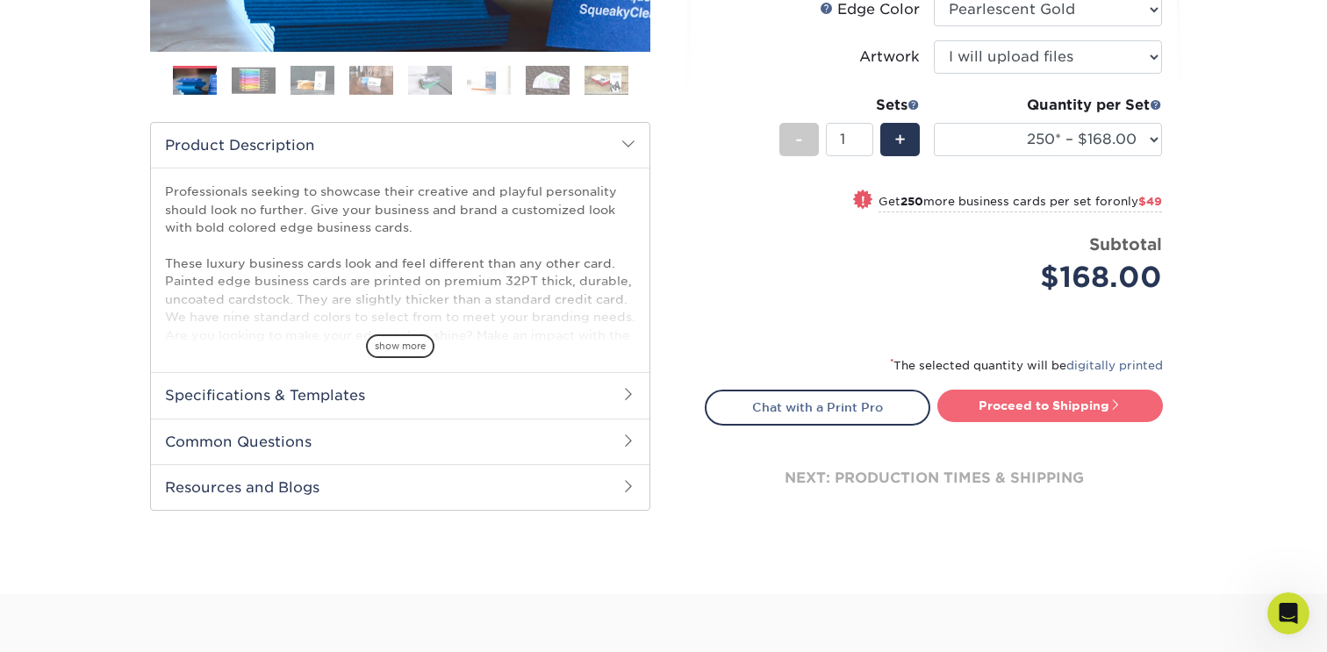
click at [987, 409] on link "Proceed to Shipping" at bounding box center [1050, 406] width 226 height 32
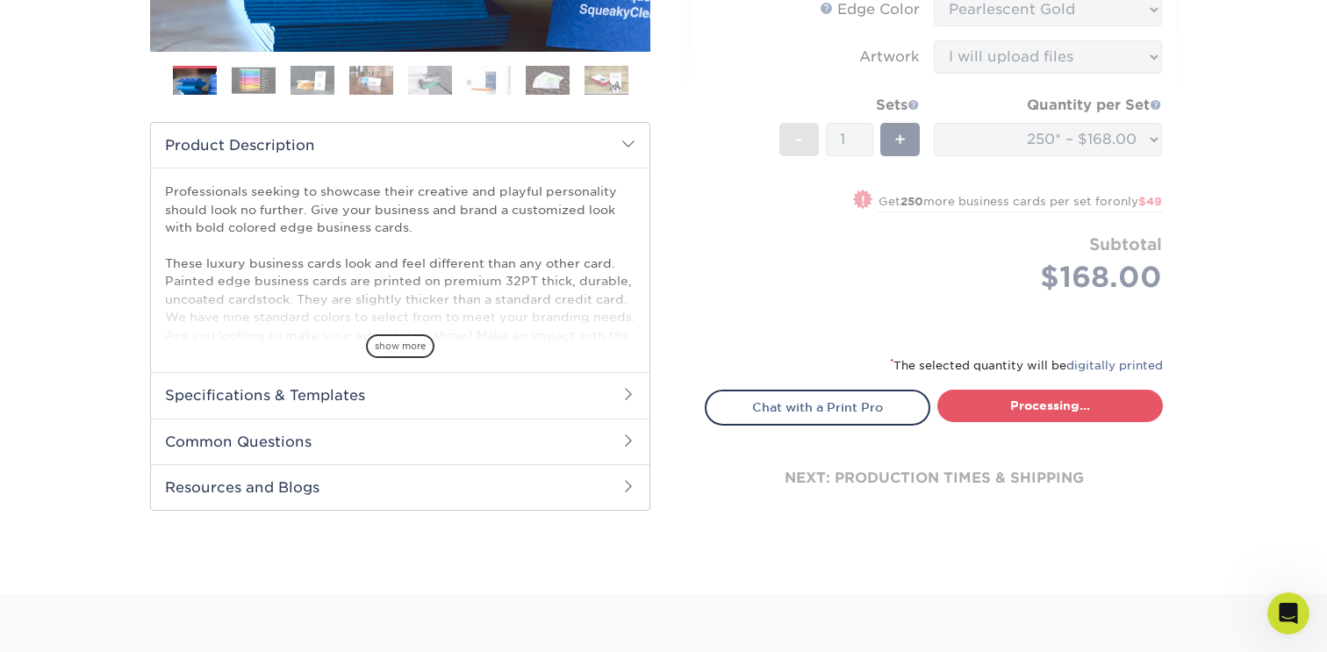
select select "b1d50ed3-fc81-464d-a1d8-d1915fbce704"
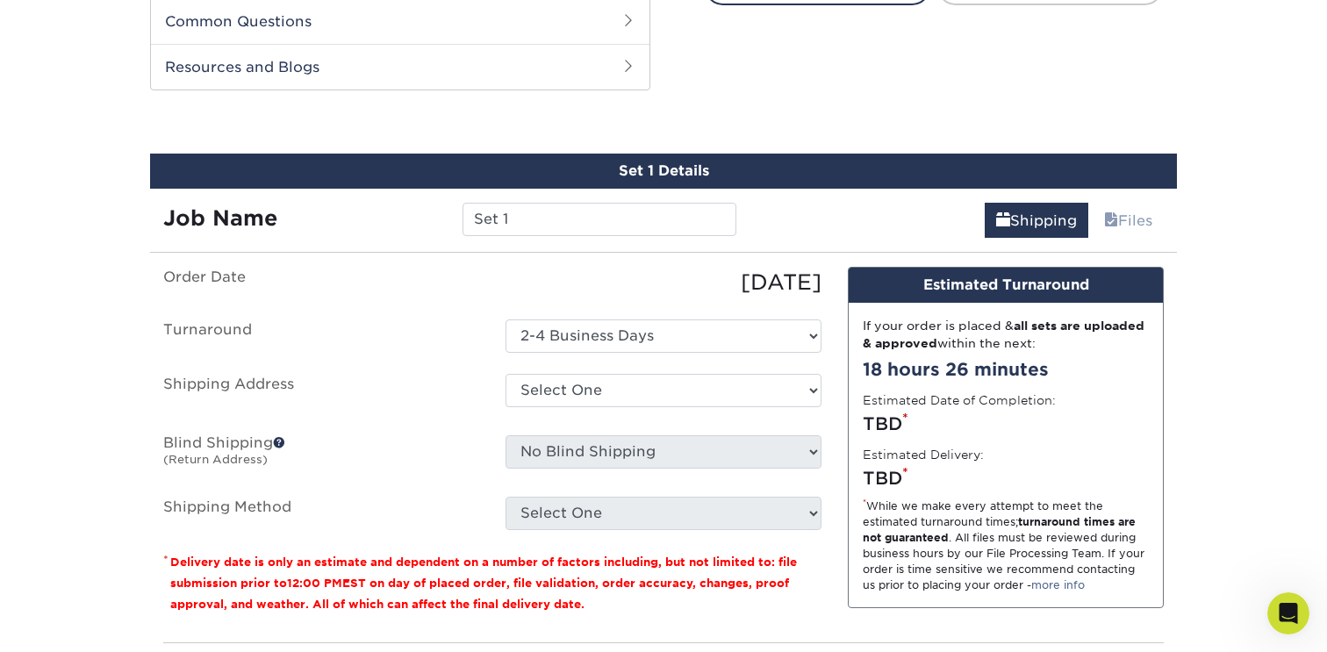
scroll to position [906, 0]
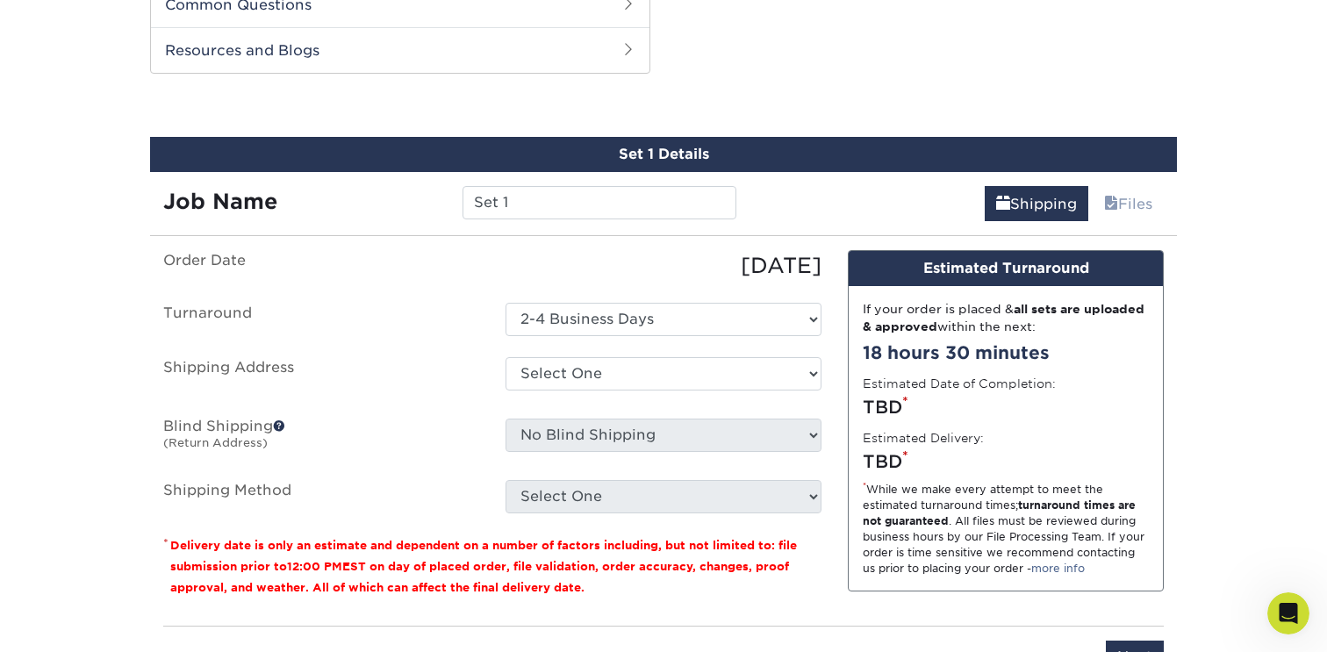
click at [476, 264] on label "Order Date" at bounding box center [321, 266] width 342 height 32
click at [556, 378] on select "Select One + Add New Address - Login" at bounding box center [664, 373] width 316 height 33
select select "newaddress"
click at [506, 357] on select "Select One + Add New Address - Login" at bounding box center [664, 373] width 316 height 33
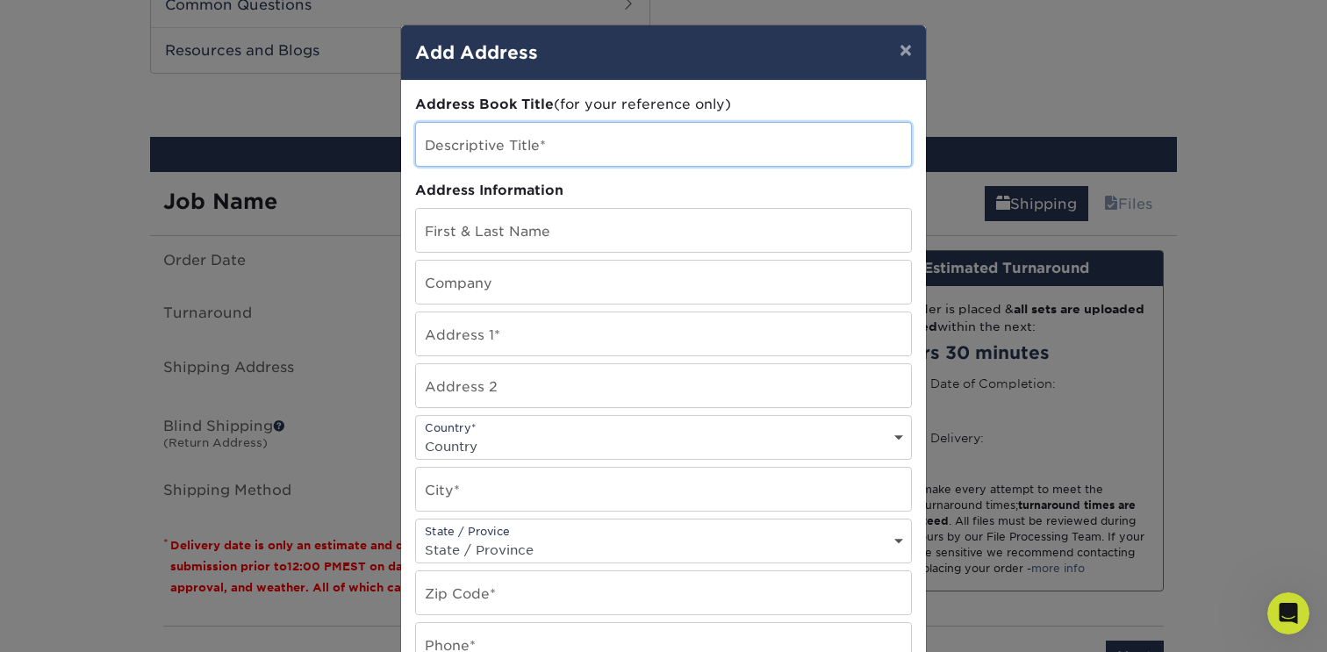
click at [521, 156] on input "text" at bounding box center [663, 144] width 495 height 43
type input "FLL"
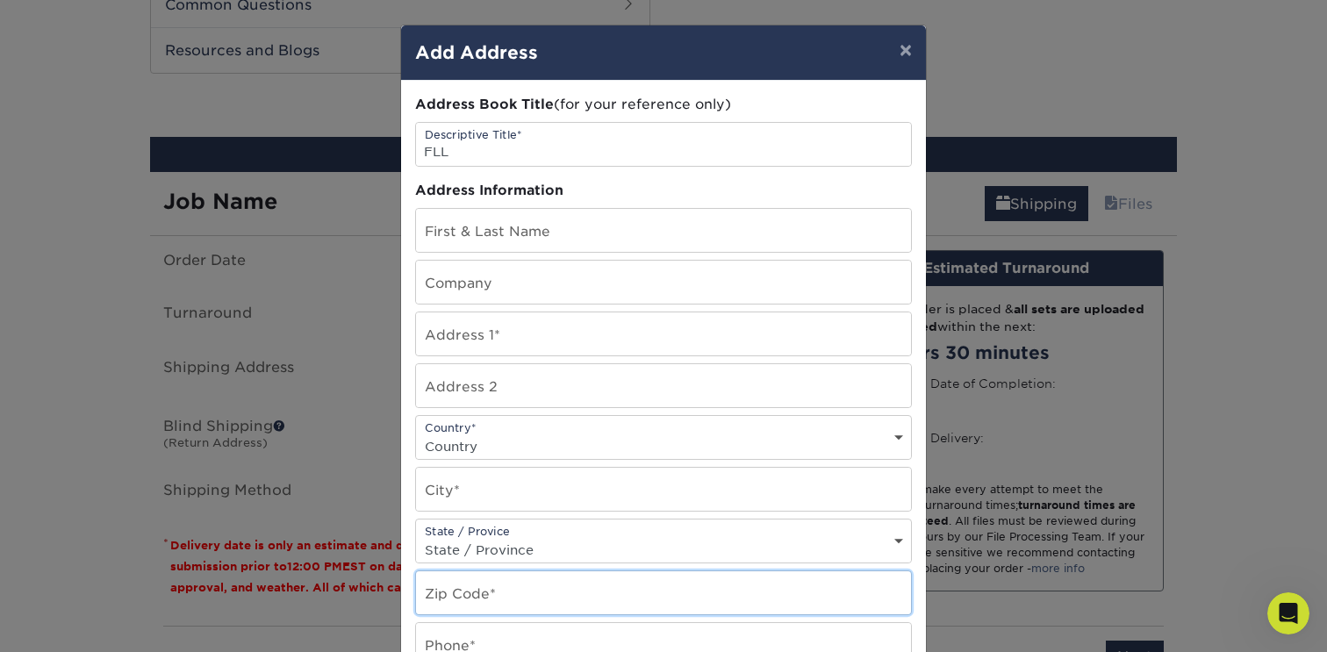
click at [493, 585] on input "text" at bounding box center [663, 592] width 495 height 43
type input "33316"
drag, startPoint x: 517, startPoint y: 312, endPoint x: 517, endPoint y: 323, distance: 11.4
click at [517, 312] on div "Address Book Title (for your reference only) Descriptive Title* FLL Address Inf…" at bounding box center [663, 473] width 497 height 757
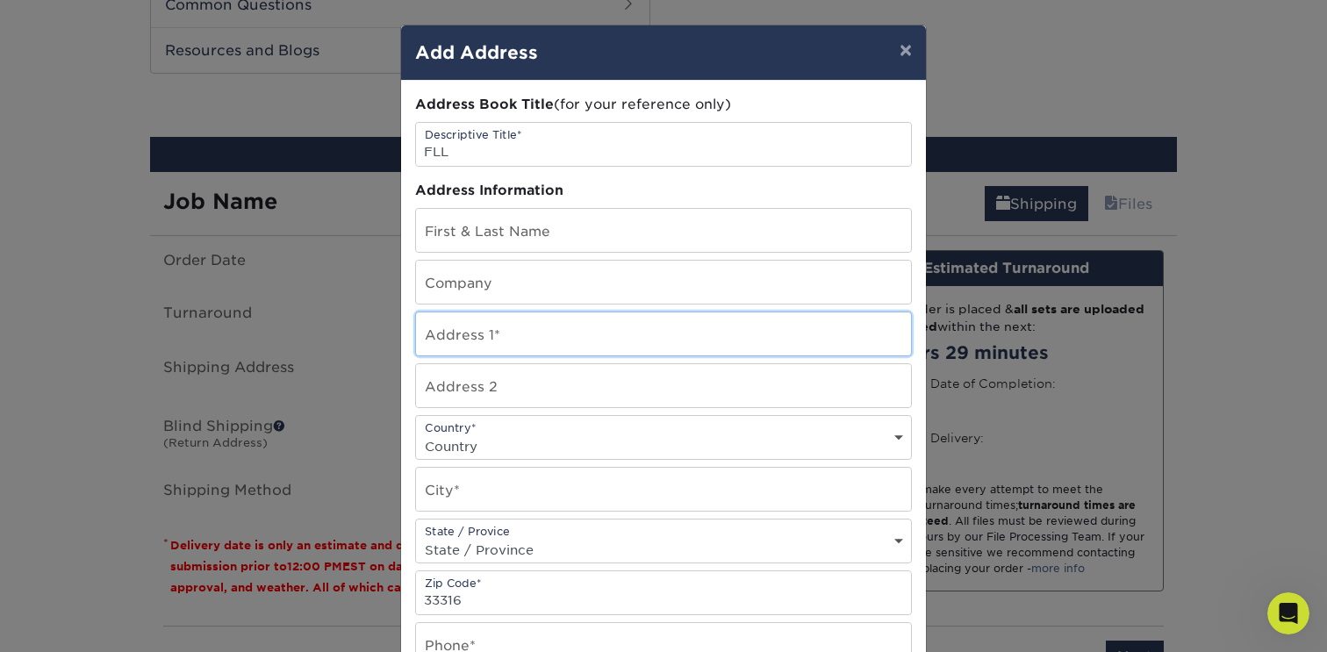
click at [517, 330] on input "text" at bounding box center [663, 333] width 495 height 43
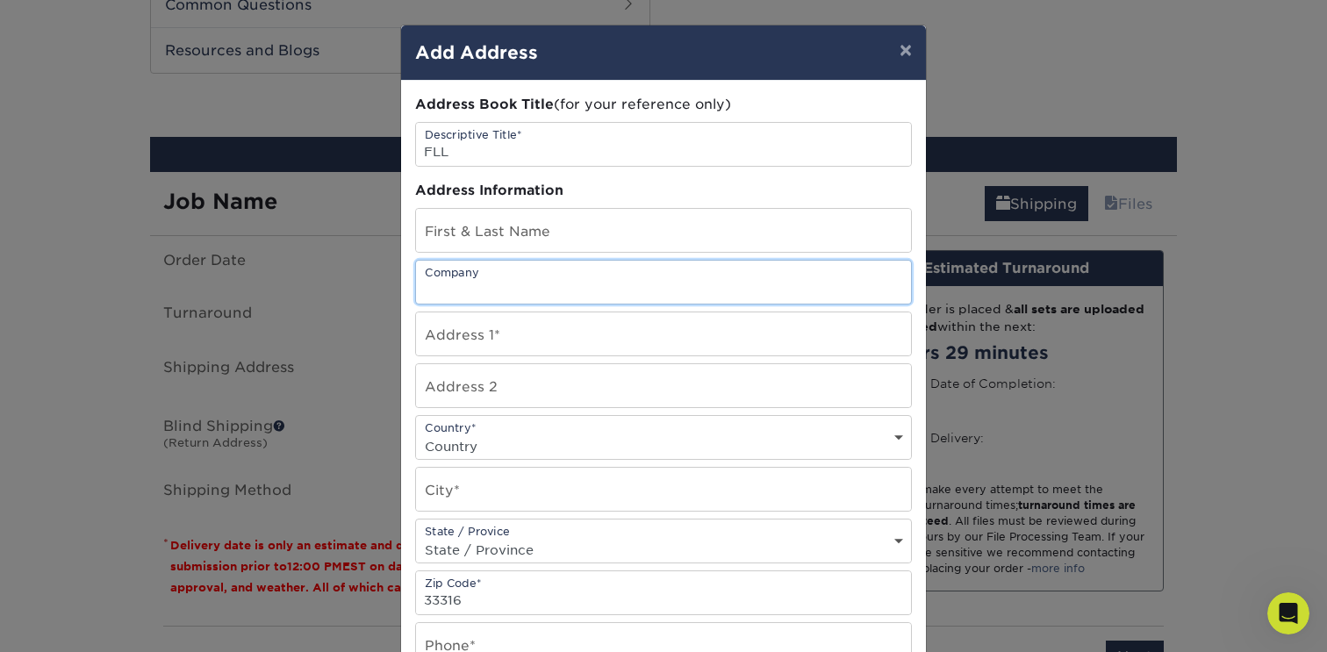
click at [489, 274] on input "text" at bounding box center [663, 282] width 495 height 43
type input "a"
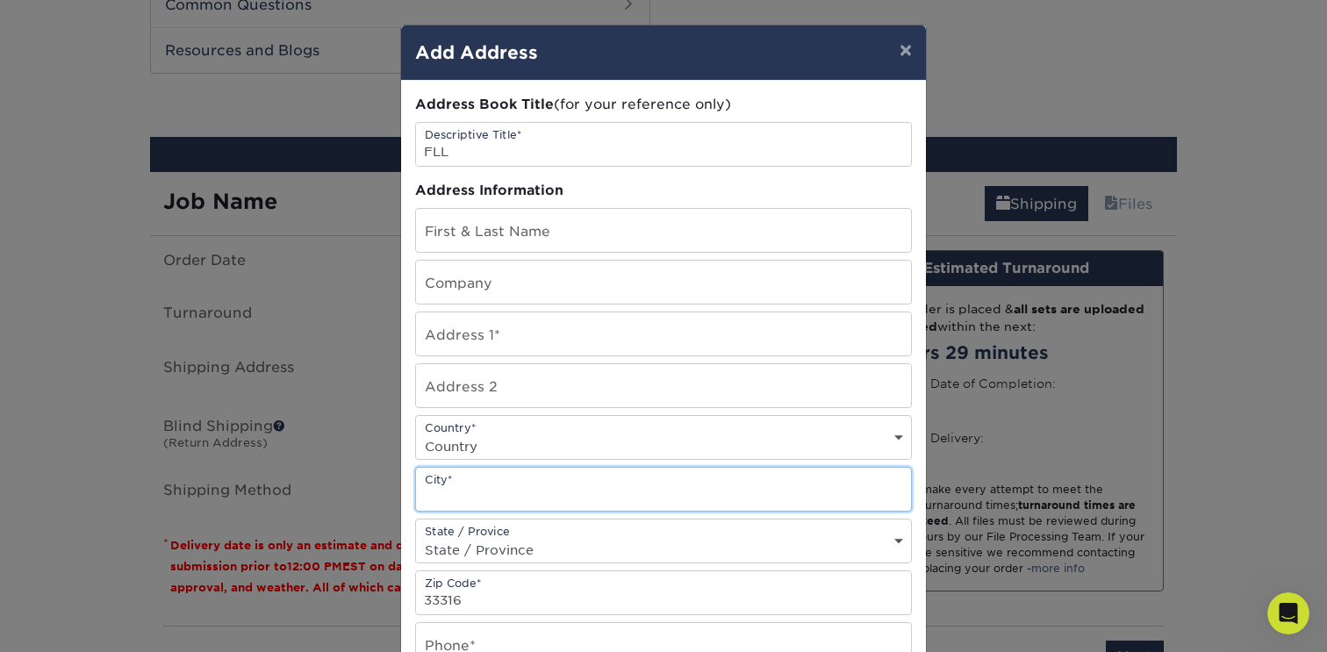
click at [487, 476] on input "text" at bounding box center [663, 489] width 495 height 43
type input "fo"
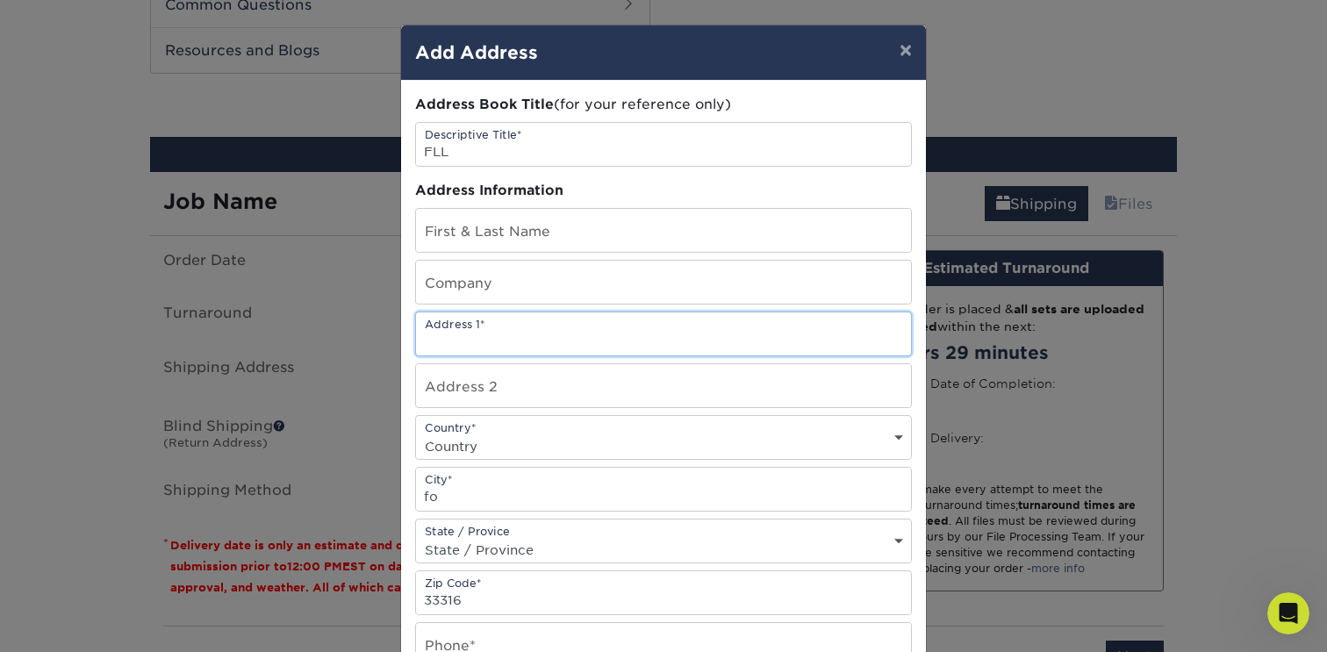
click at [493, 335] on input "text" at bounding box center [663, 333] width 495 height 43
paste input "[STREET_ADDRESS]"
type input "[STREET_ADDRESS]"
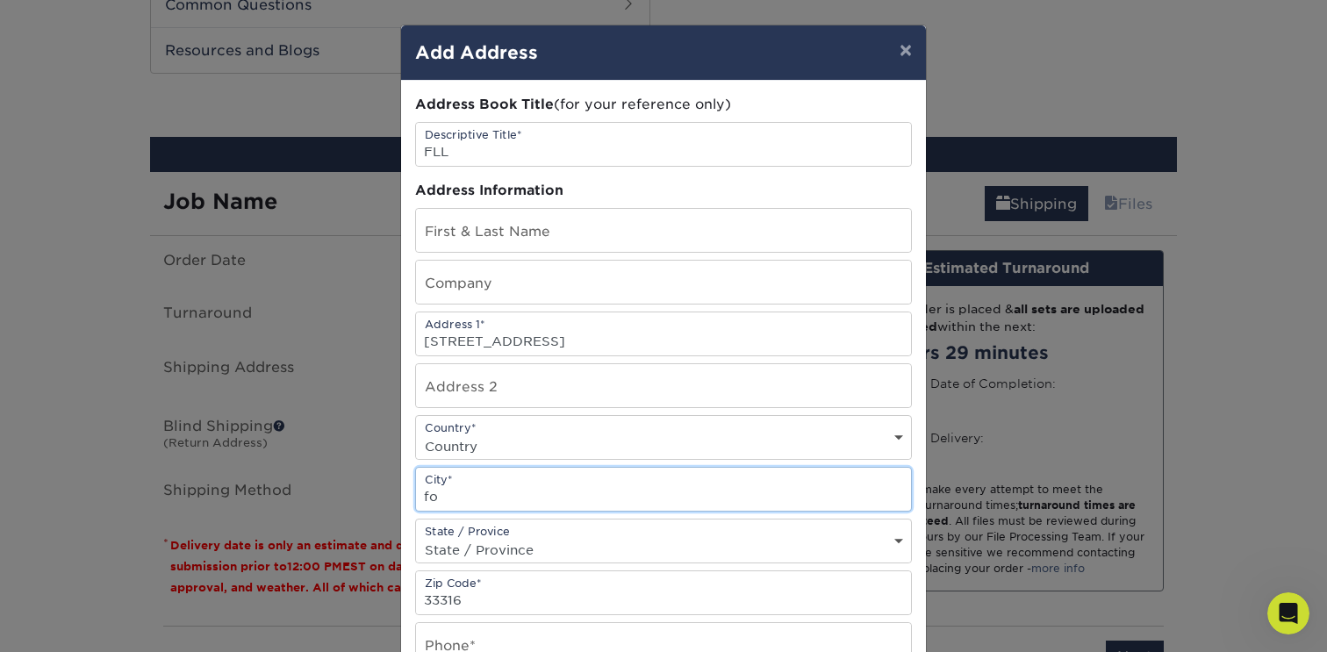
click at [488, 492] on input "fo" at bounding box center [663, 489] width 495 height 43
type input "[GEOGRAPHIC_DATA]"
click at [529, 542] on select "State / Province [US_STATE] [US_STATE] [US_STATE] [US_STATE] [US_STATE] [US_STA…" at bounding box center [663, 549] width 495 height 25
select select "FL"
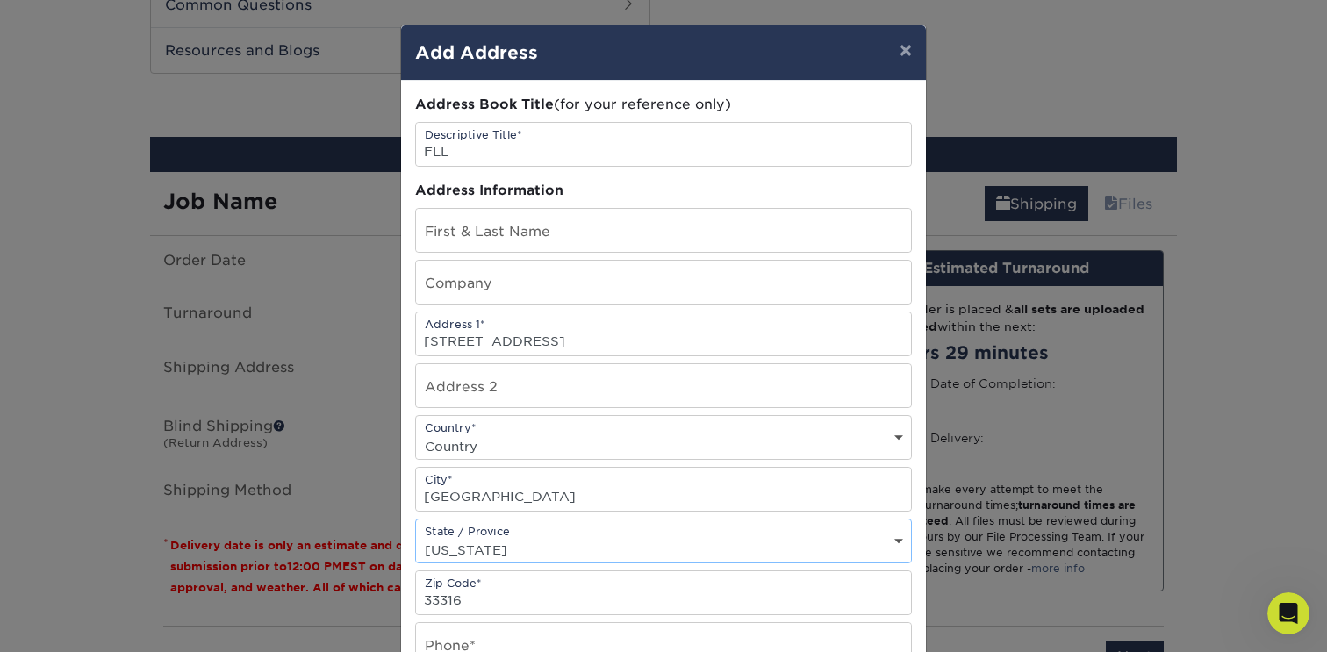
click at [416, 537] on select "State / Province [US_STATE] [US_STATE] [US_STATE] [US_STATE] [US_STATE] [US_STA…" at bounding box center [663, 549] width 495 height 25
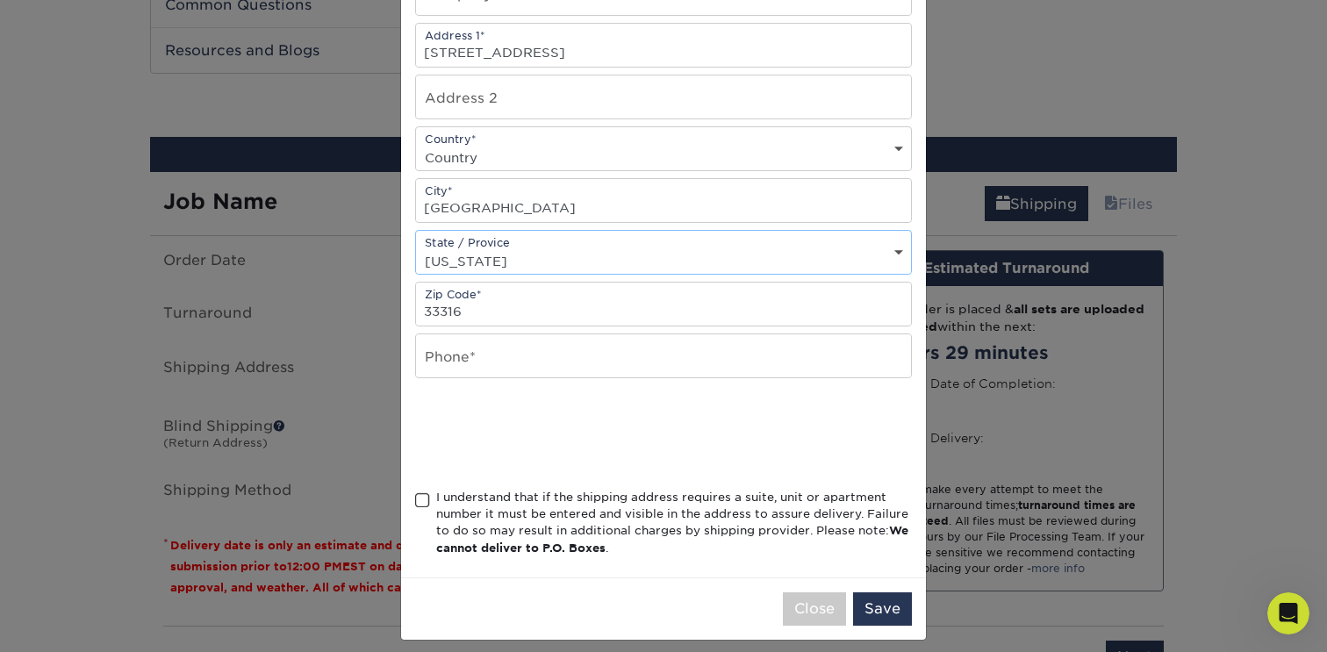
scroll to position [291, 0]
click at [488, 370] on input "text" at bounding box center [663, 354] width 495 height 43
type input "9102399344"
click at [465, 495] on div "I understand that if the shipping address requires a suite, unit or apartment n…" at bounding box center [674, 521] width 476 height 68
click at [0, 0] on input "I understand that if the shipping address requires a suite, unit or apartment n…" at bounding box center [0, 0] width 0 height 0
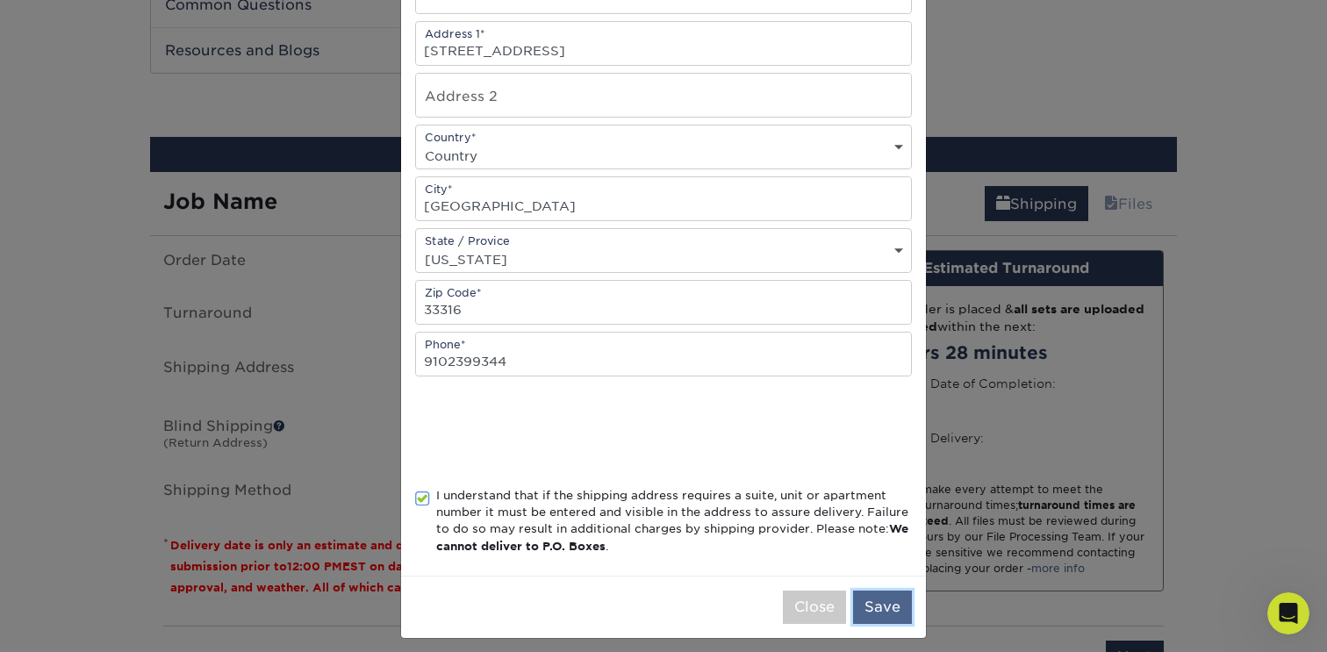
click at [876, 608] on button "Save" at bounding box center [882, 607] width 59 height 33
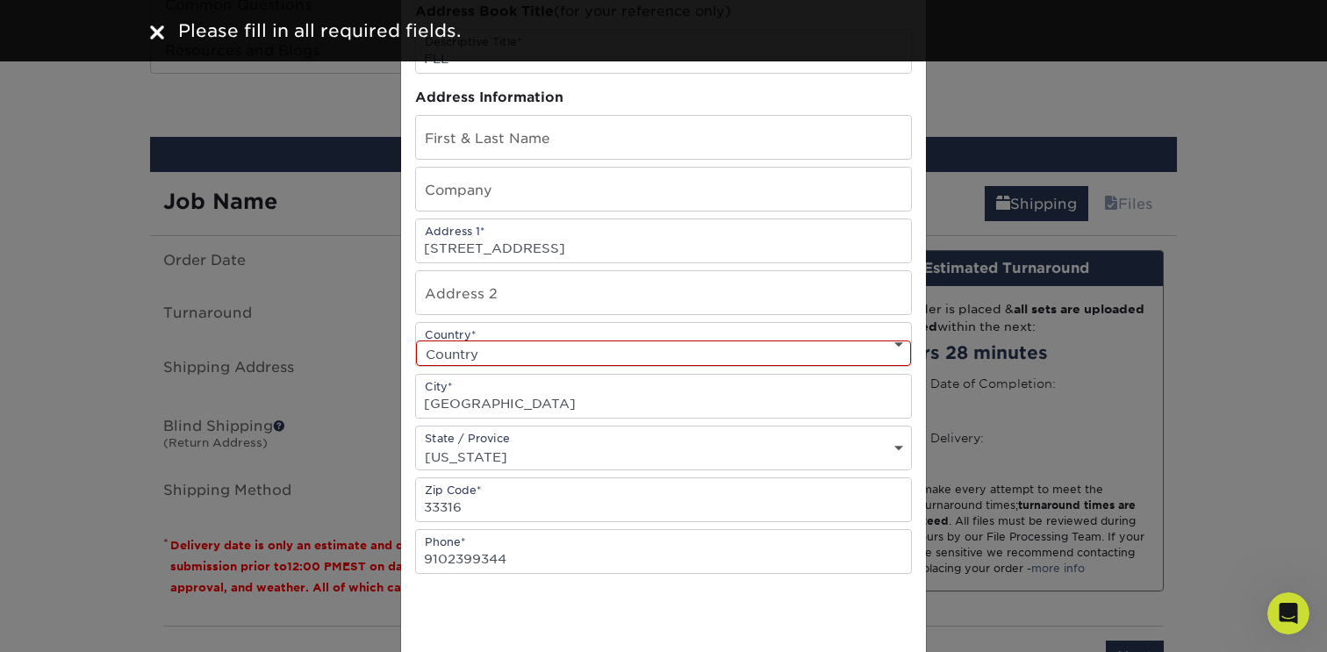
scroll to position [94, 0]
click at [593, 334] on div "Country* Country [GEOGRAPHIC_DATA] [GEOGRAPHIC_DATA] --------------------------…" at bounding box center [663, 343] width 497 height 45
click at [587, 347] on select "Country [GEOGRAPHIC_DATA] [GEOGRAPHIC_DATA] ----------------------------- [GEOG…" at bounding box center [663, 352] width 495 height 25
select select "US"
click at [416, 340] on select "Country [GEOGRAPHIC_DATA] [GEOGRAPHIC_DATA] ----------------------------- [GEOG…" at bounding box center [663, 352] width 495 height 25
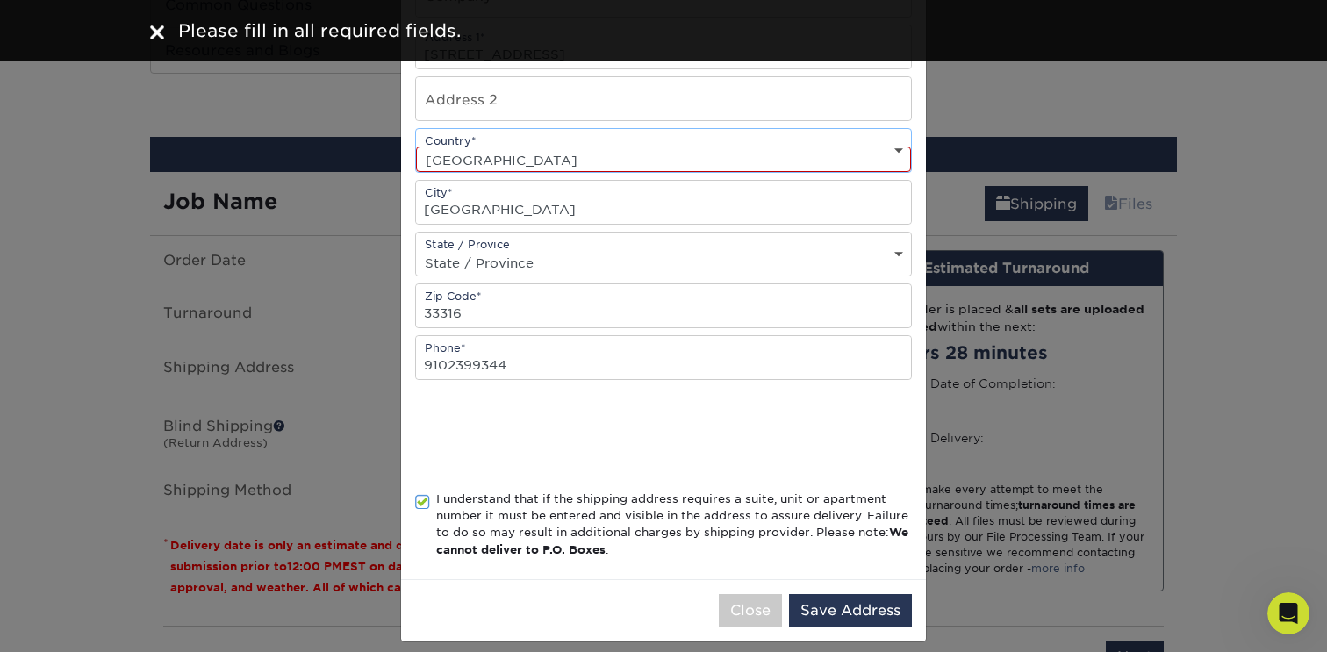
scroll to position [302, 0]
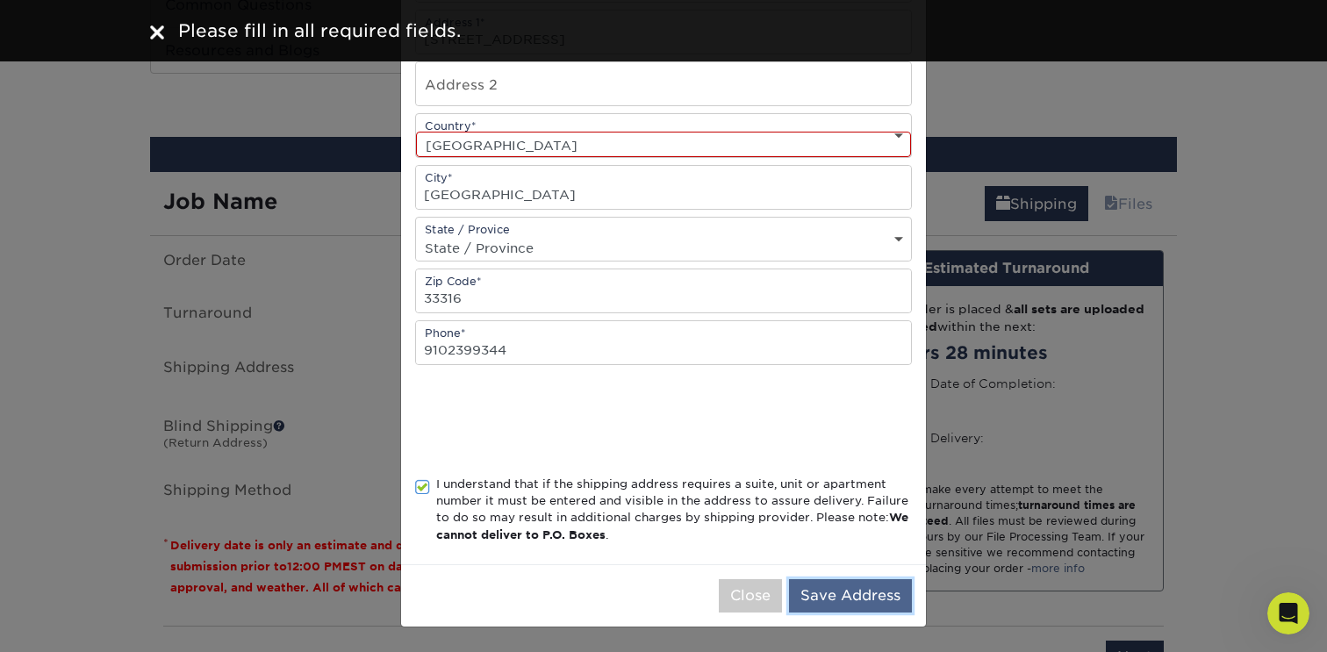
click at [868, 599] on button "Save Address" at bounding box center [850, 595] width 123 height 33
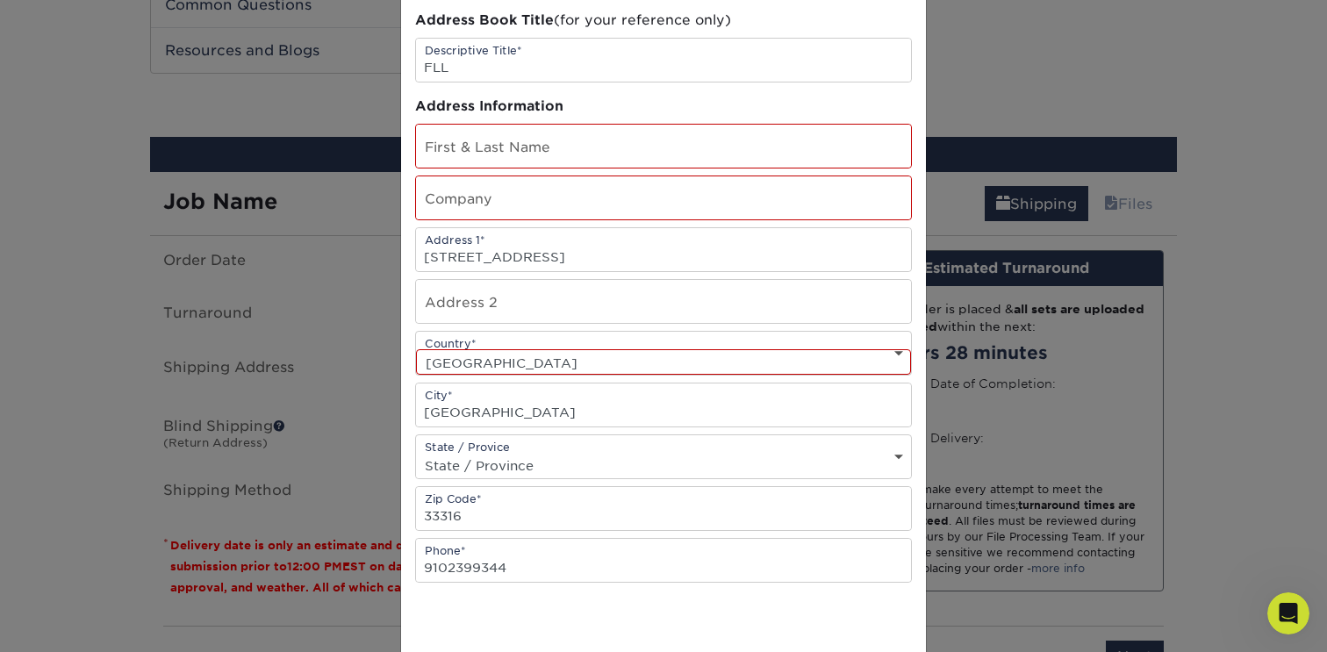
scroll to position [78, 0]
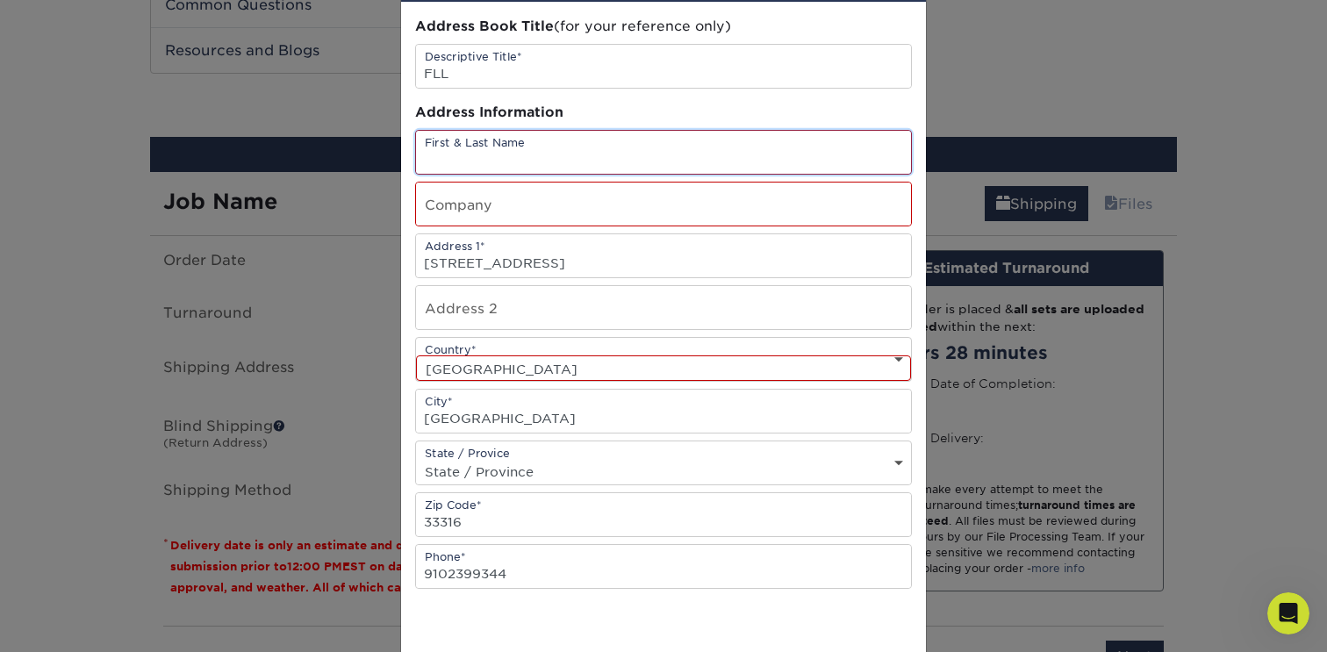
click at [564, 143] on input "text" at bounding box center [663, 152] width 495 height 43
type input "[PERSON_NAME]"
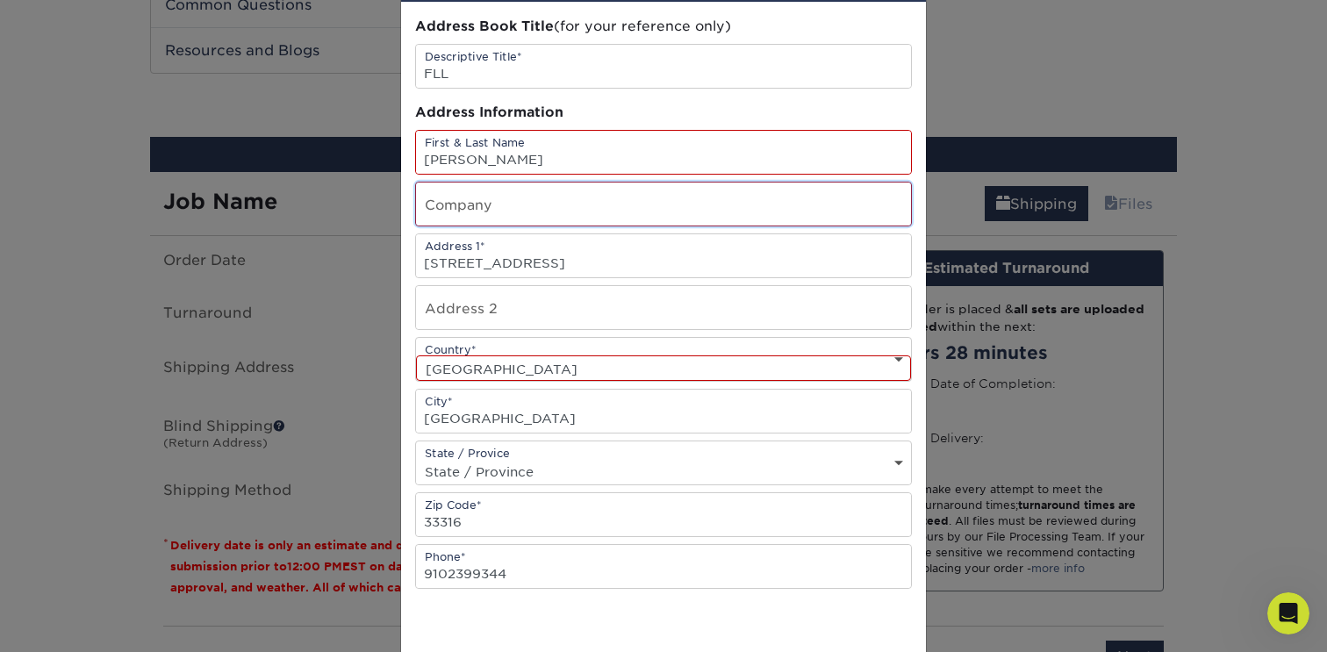
click at [440, 196] on input "text" at bounding box center [663, 204] width 495 height 43
type input "O"
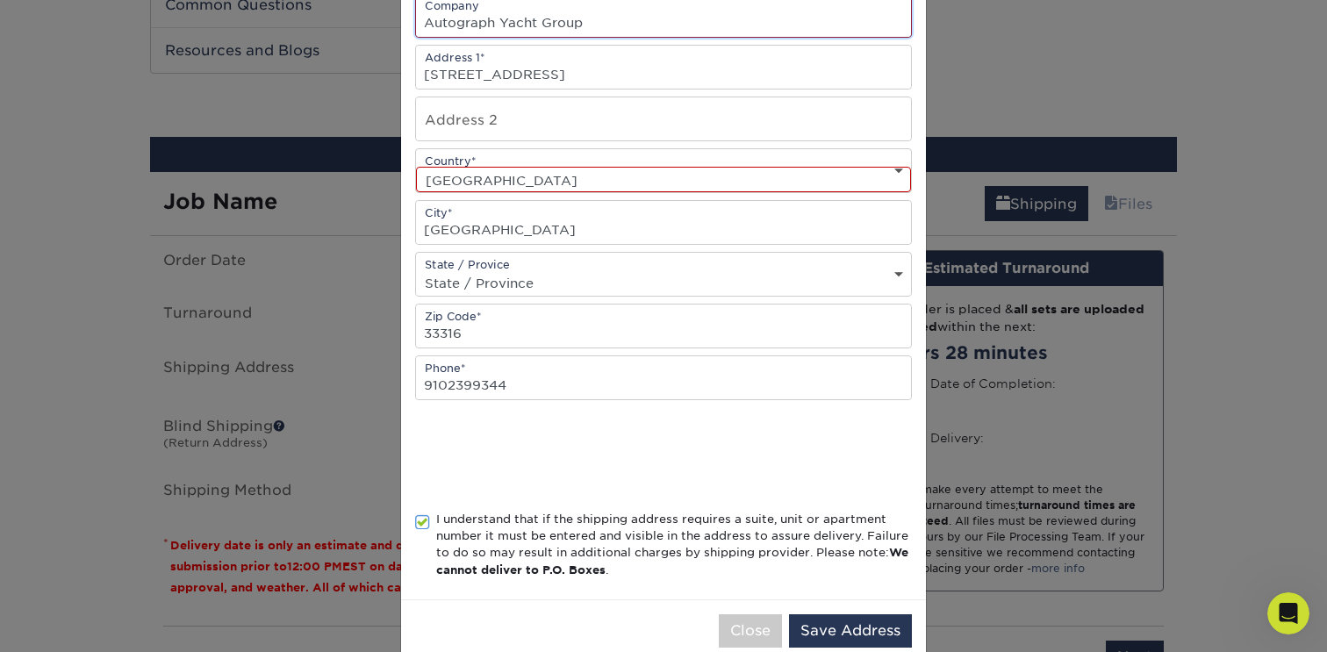
scroll to position [291, 0]
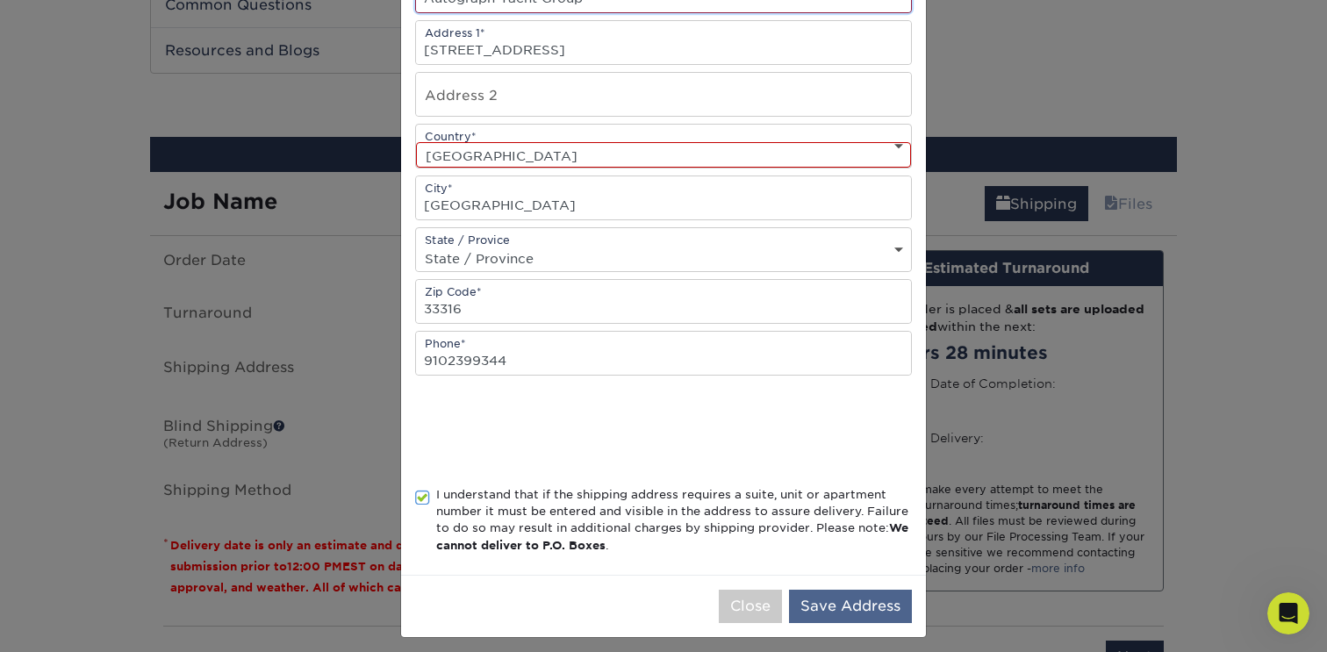
type input "Autograph Yacht Group"
click at [831, 615] on button "Save Address" at bounding box center [850, 606] width 123 height 33
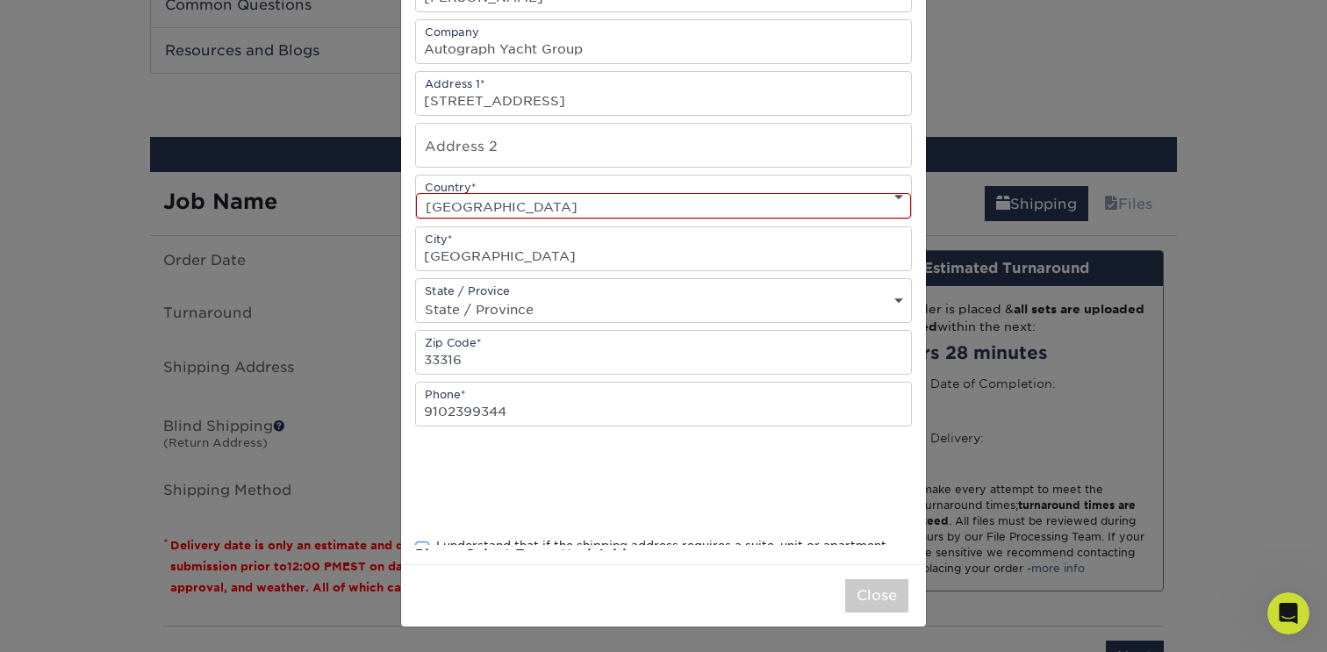
scroll to position [0, 0]
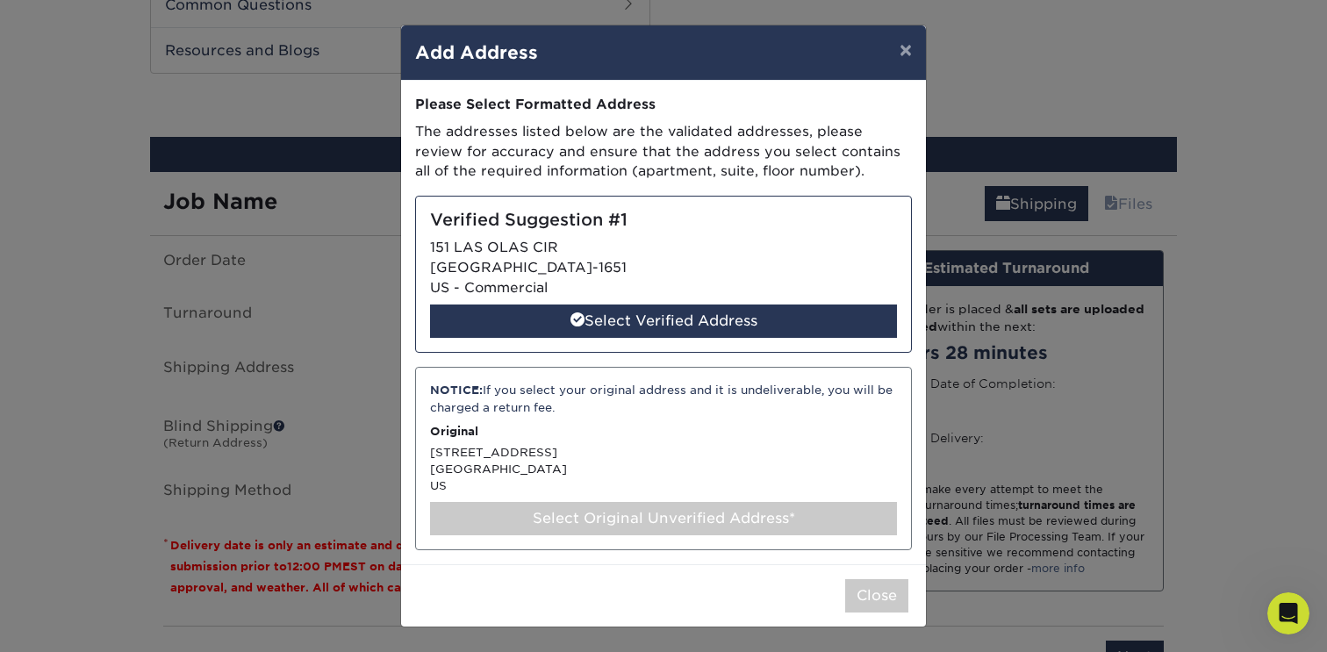
click at [582, 419] on div "NOTICE: If you select your original address and it is undeliverable, you will b…" at bounding box center [663, 458] width 497 height 183
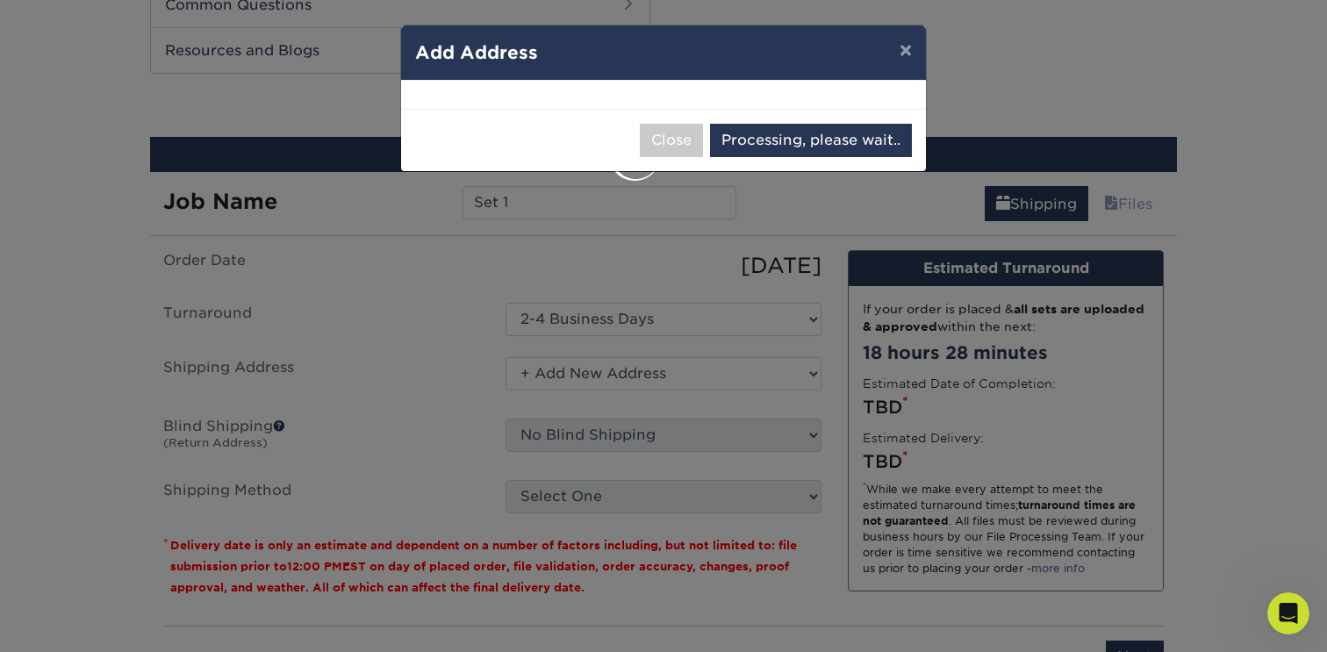
select select "285495"
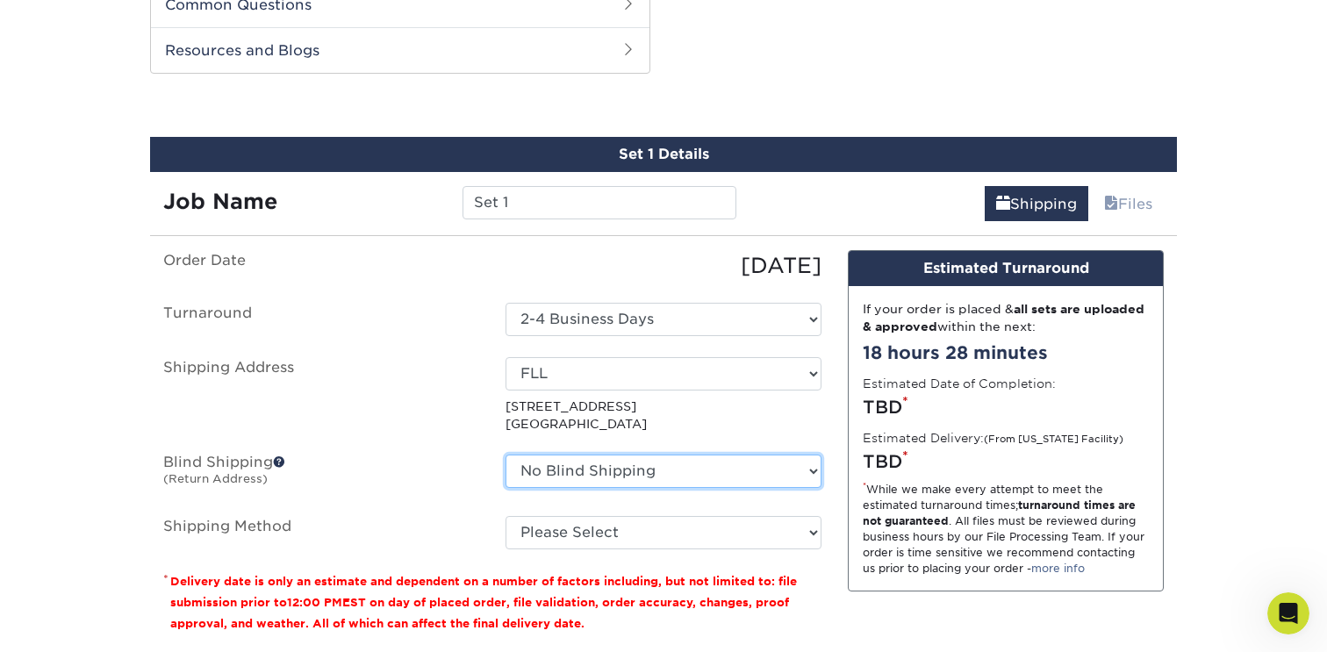
click at [534, 461] on select "No Blind Shipping + Add New Address" at bounding box center [664, 471] width 316 height 33
click at [281, 461] on span at bounding box center [279, 462] width 12 height 12
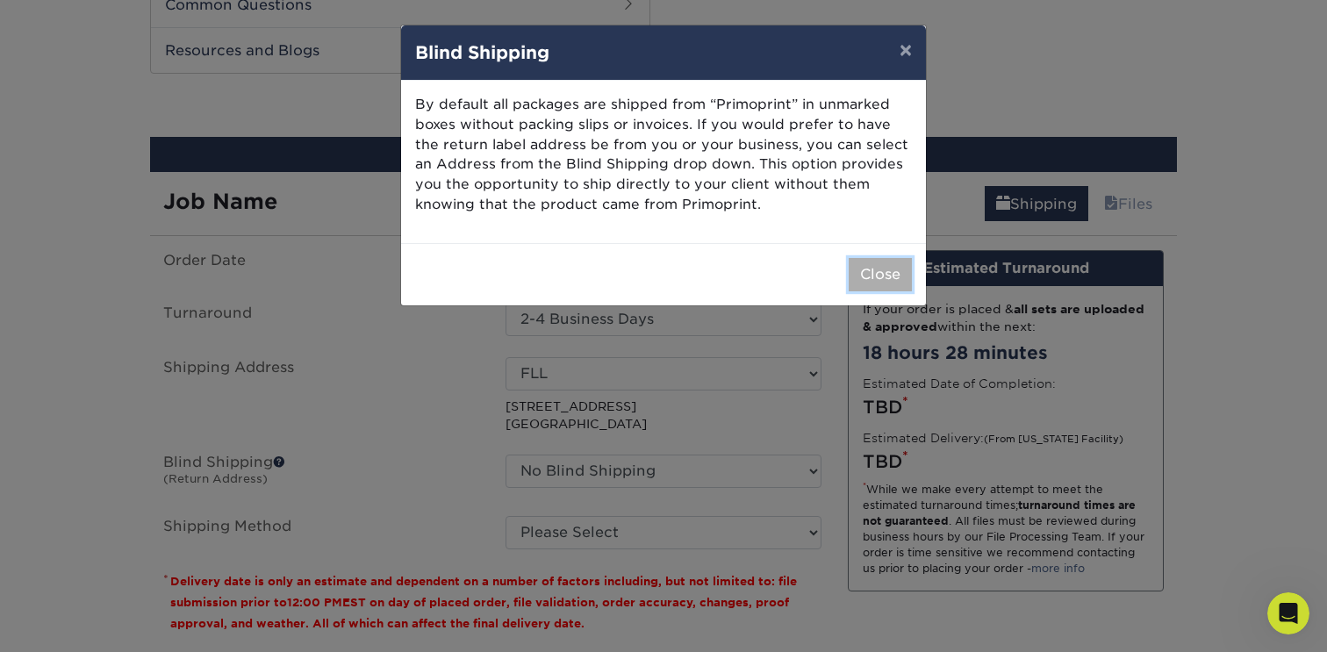
click at [879, 276] on button "Close" at bounding box center [880, 274] width 63 height 33
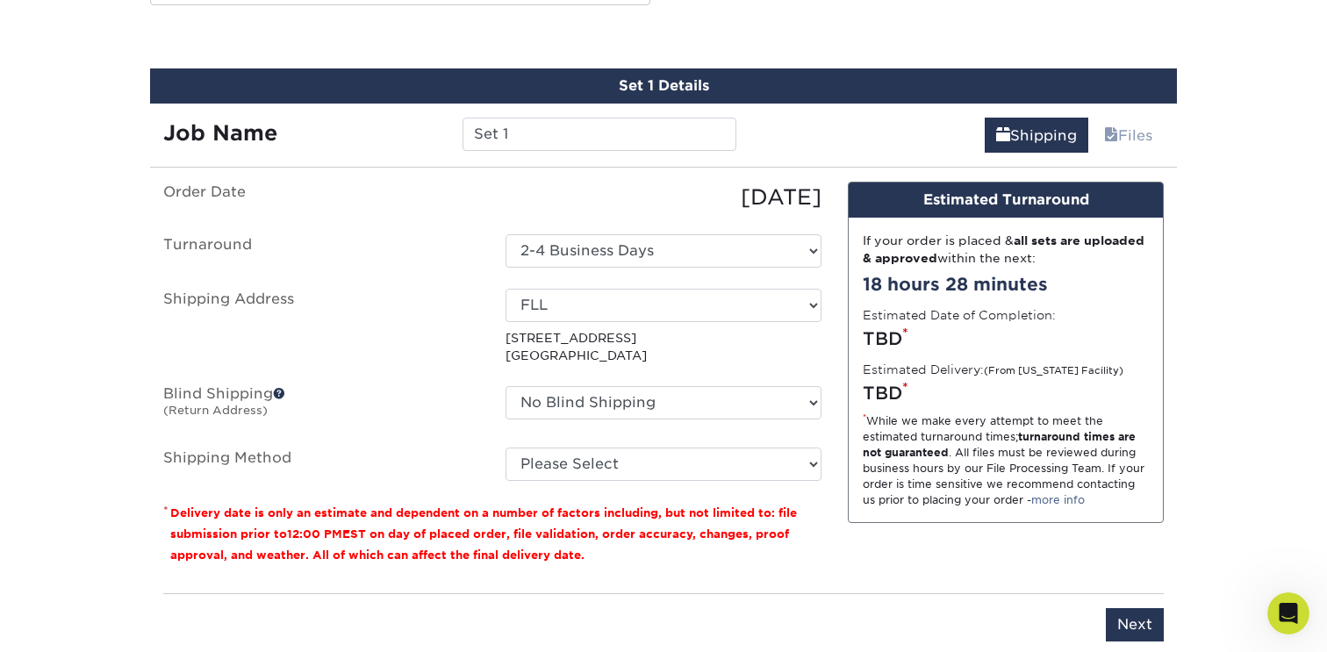
scroll to position [976, 0]
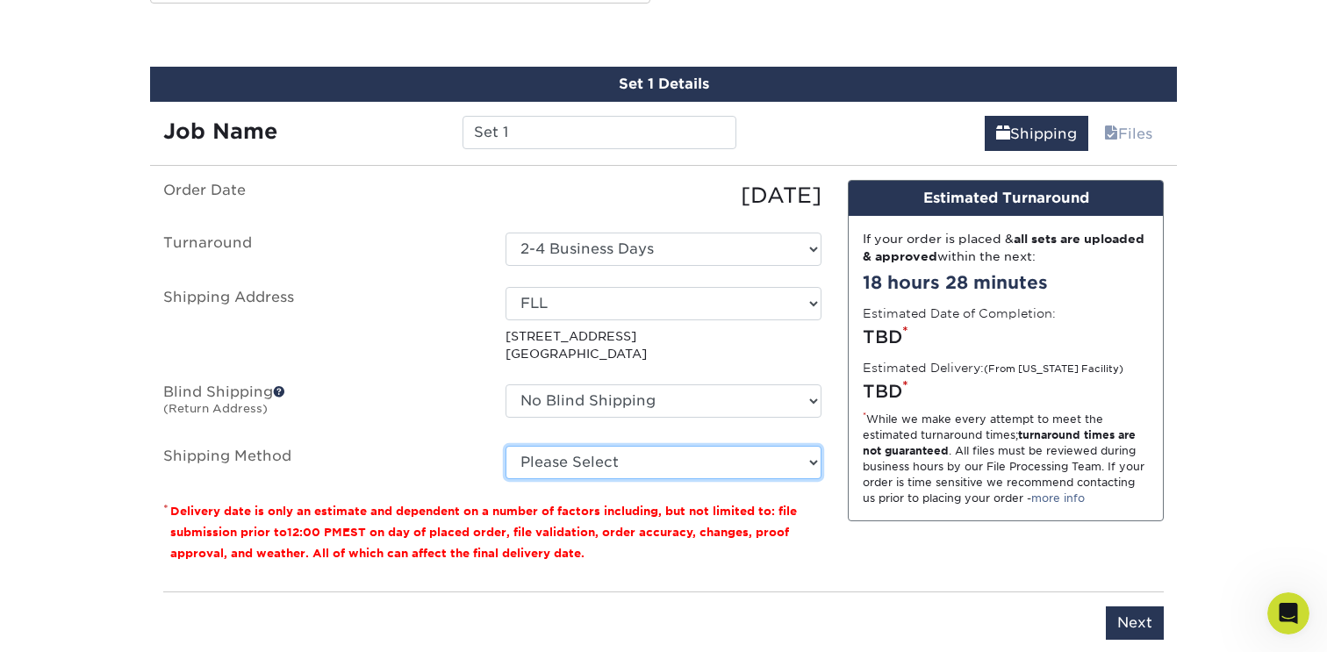
click at [559, 473] on select "Please Select Ground Shipping (+$7.84) 3 Day Shipping Service (+$15.34) 2 Day A…" at bounding box center [664, 462] width 316 height 33
click at [506, 446] on select "Please Select Ground Shipping (+$7.84) 3 Day Shipping Service (+$15.34) 2 Day A…" at bounding box center [664, 462] width 316 height 33
click at [571, 453] on select "Please Select Ground Shipping (+$7.84) 3 Day Shipping Service (+$15.34) 2 Day A…" at bounding box center [664, 462] width 316 height 33
click at [506, 446] on select "Please Select Ground Shipping (+$7.84) 3 Day Shipping Service (+$15.34) 2 Day A…" at bounding box center [664, 462] width 316 height 33
click at [564, 466] on select "Please Select Ground Shipping (+$7.84) 3 Day Shipping Service (+$15.34) 2 Day A…" at bounding box center [664, 462] width 316 height 33
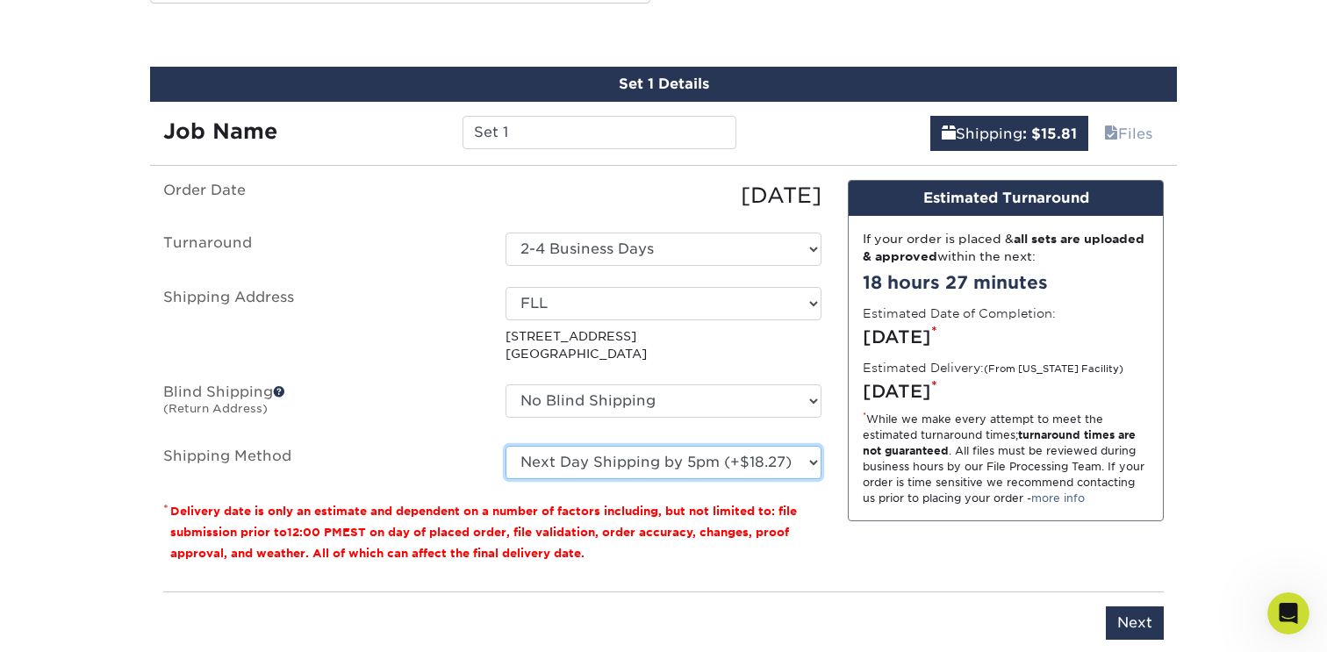
click at [506, 446] on select "Please Select Ground Shipping (+$7.84) 3 Day Shipping Service (+$15.34) 2 Day A…" at bounding box center [664, 462] width 316 height 33
click at [558, 456] on select "Please Select Ground Shipping (+$7.84) 3 Day Shipping Service (+$15.34) 2 Day A…" at bounding box center [664, 462] width 316 height 33
click at [506, 446] on select "Please Select Ground Shipping (+$7.84) 3 Day Shipping Service (+$15.34) 2 Day A…" at bounding box center [664, 462] width 316 height 33
click at [567, 438] on ul "Order Date [DATE] [GEOGRAPHIC_DATA] Select One 2-4 Business Days Shipping Addre…" at bounding box center [492, 329] width 658 height 299
click at [566, 453] on select "Please Select Ground Shipping (+$7.84) 3 Day Shipping Service (+$15.34) 2 Day A…" at bounding box center [664, 462] width 316 height 33
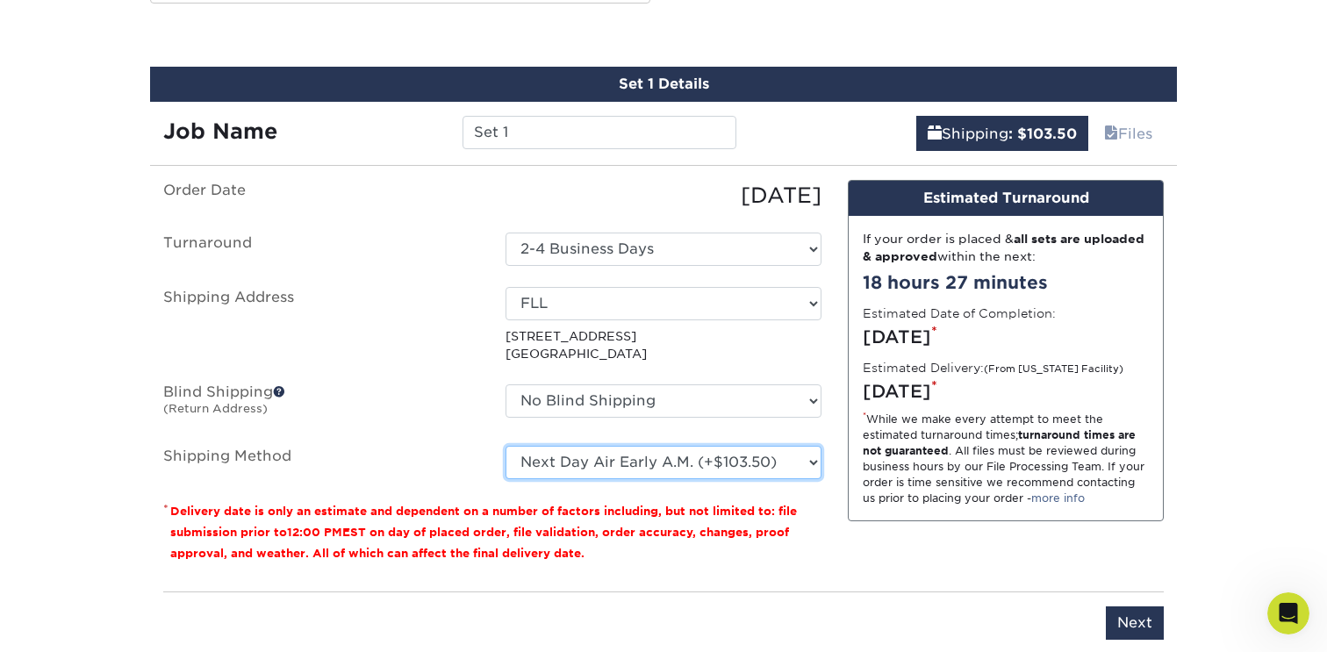
select select "01"
click at [506, 446] on select "Please Select Ground Shipping (+$7.84) 3 Day Shipping Service (+$15.34) 2 Day A…" at bounding box center [664, 462] width 316 height 33
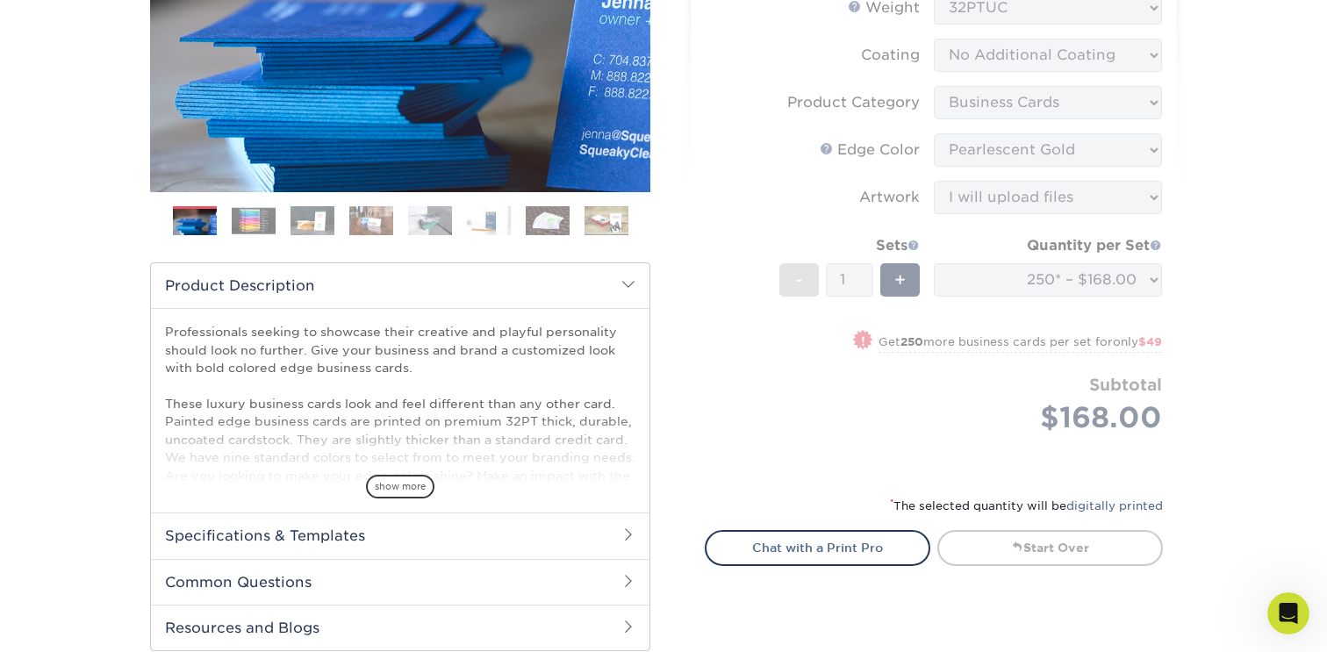
scroll to position [330, 0]
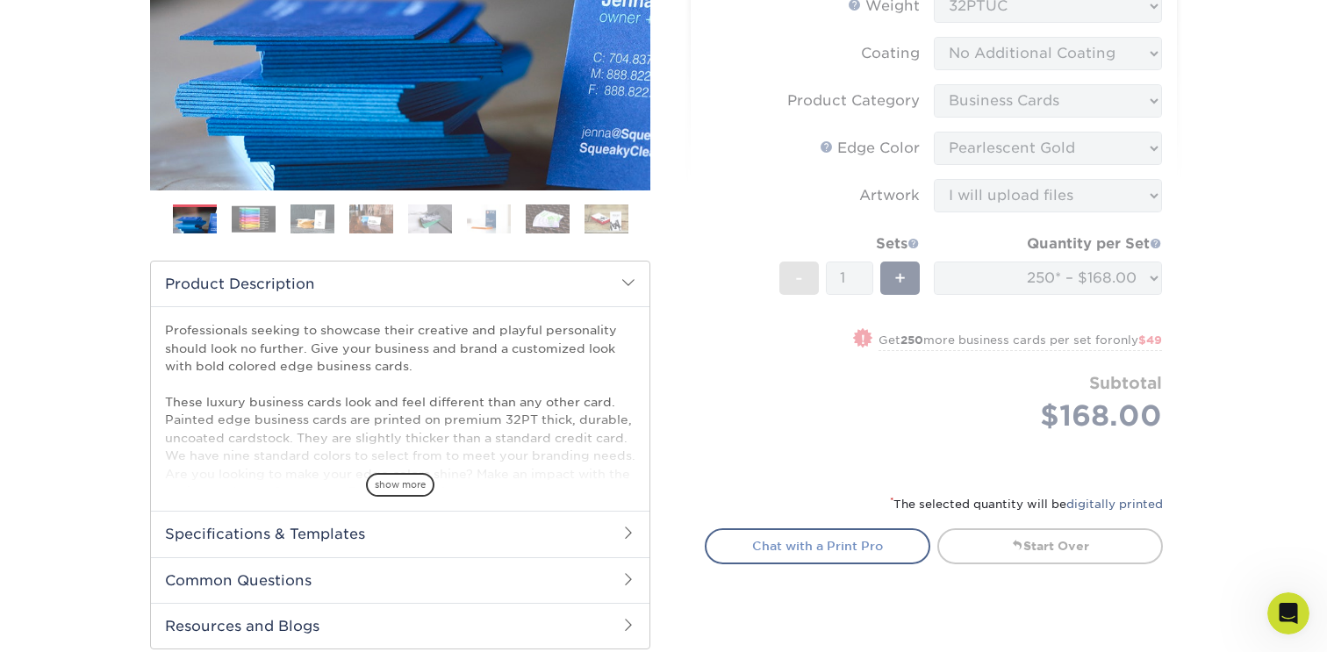
click at [814, 530] on link "Chat with a Print Pro" at bounding box center [818, 545] width 226 height 35
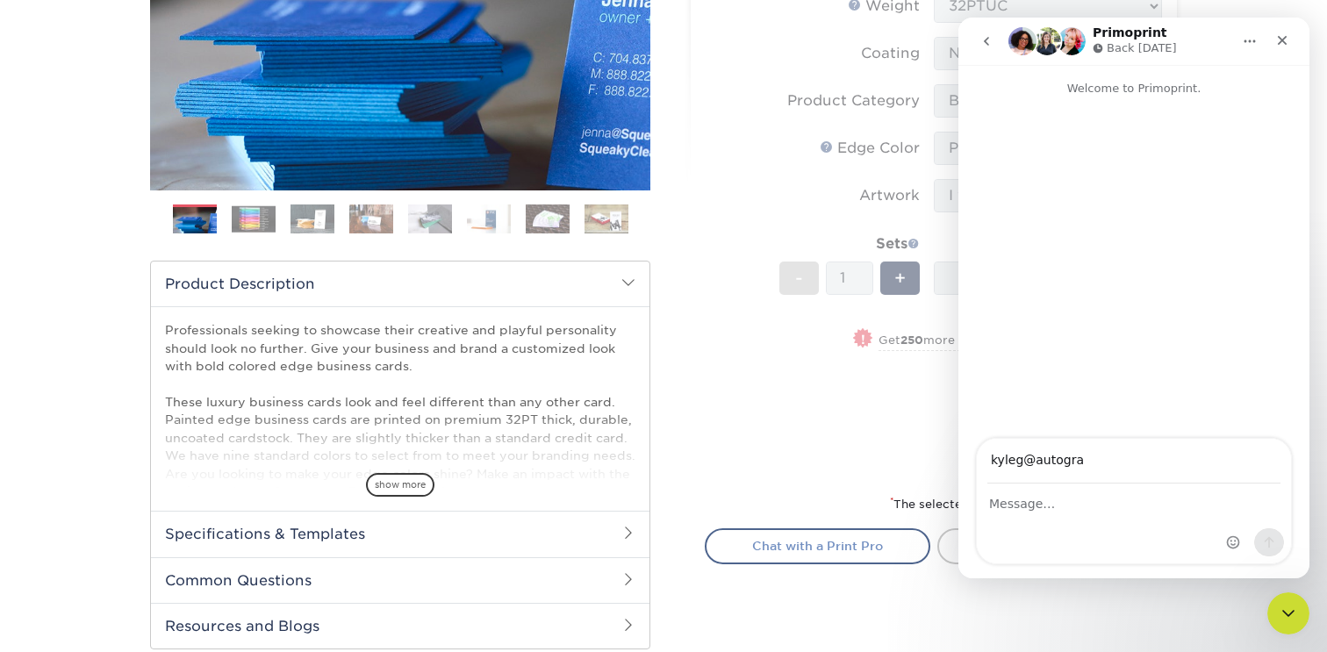
type input "j"
type input "y"
type input "[EMAIL_ADDRESS][DOMAIN_NAME]"
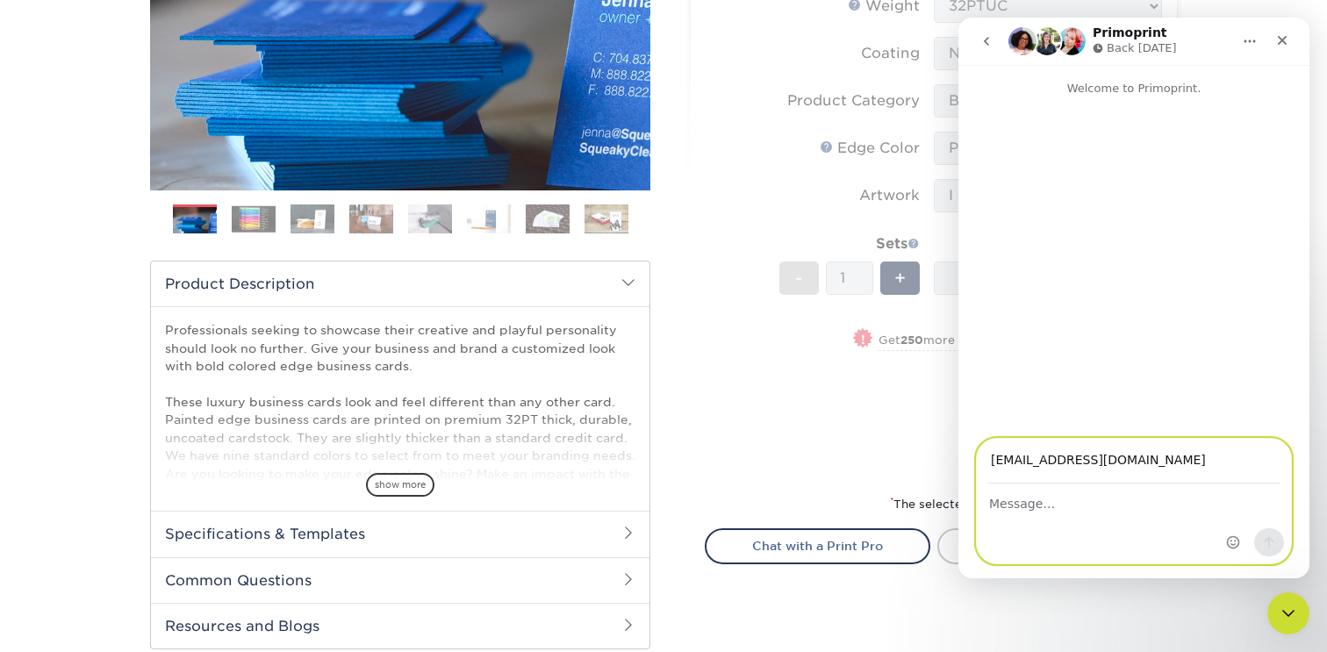
click at [1050, 506] on textarea "Message…" at bounding box center [1134, 500] width 314 height 30
drag, startPoint x: 1174, startPoint y: 546, endPoint x: 1001, endPoint y: 546, distance: 172.9
click at [1001, 546] on textarea "Hello, It might be easiest for a qui" at bounding box center [1134, 517] width 314 height 65
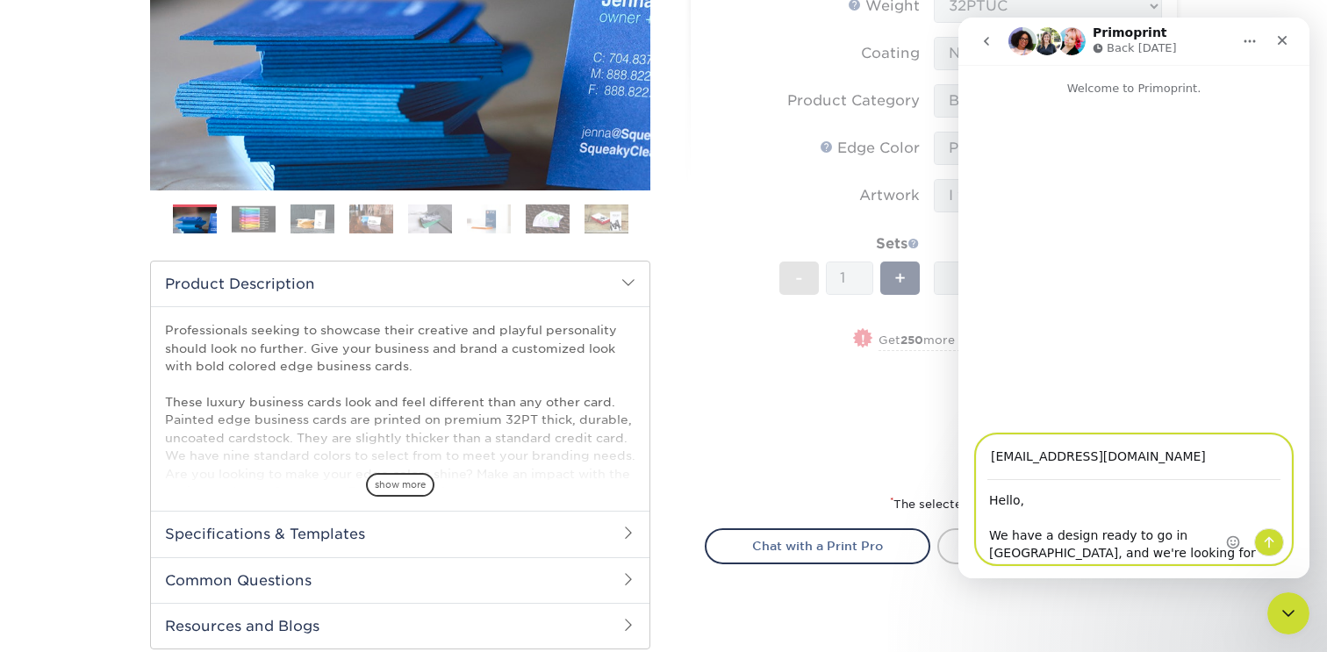
type textarea "Hello, We have a design ready to go in [GEOGRAPHIC_DATA], and we're looking for"
